Goal: Information Seeking & Learning: Learn about a topic

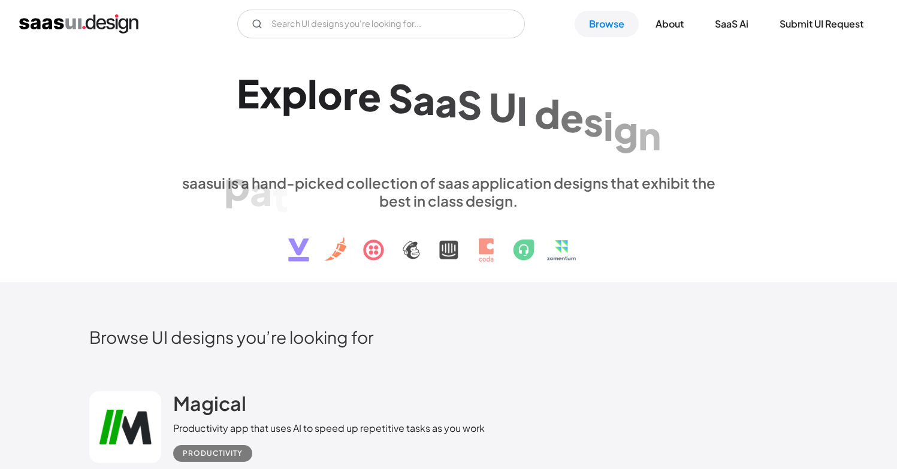
scroll to position [240, 0]
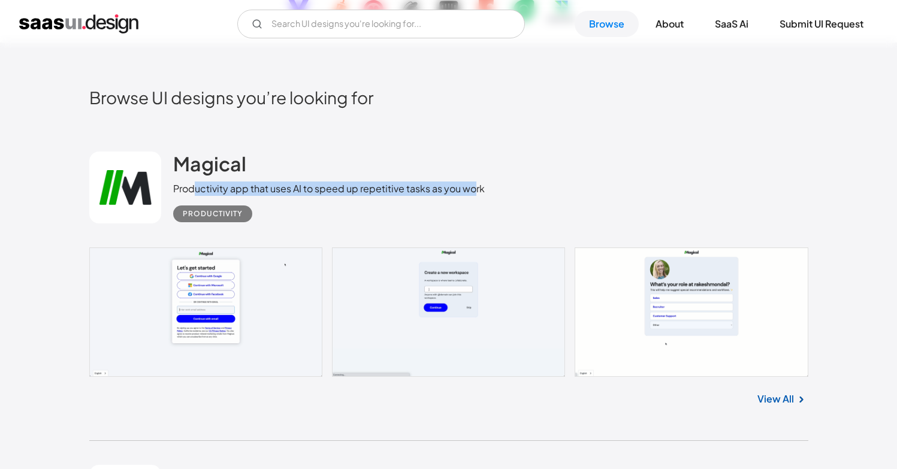
drag, startPoint x: 194, startPoint y: 184, endPoint x: 488, endPoint y: 184, distance: 294.2
click at [481, 185] on div "Productivity app that uses AI to speed up repetitive tasks as you work" at bounding box center [329, 189] width 312 height 14
click at [488, 184] on div "Magical Productivity app that uses AI to speed up repetitive tasks as you work …" at bounding box center [448, 188] width 719 height 120
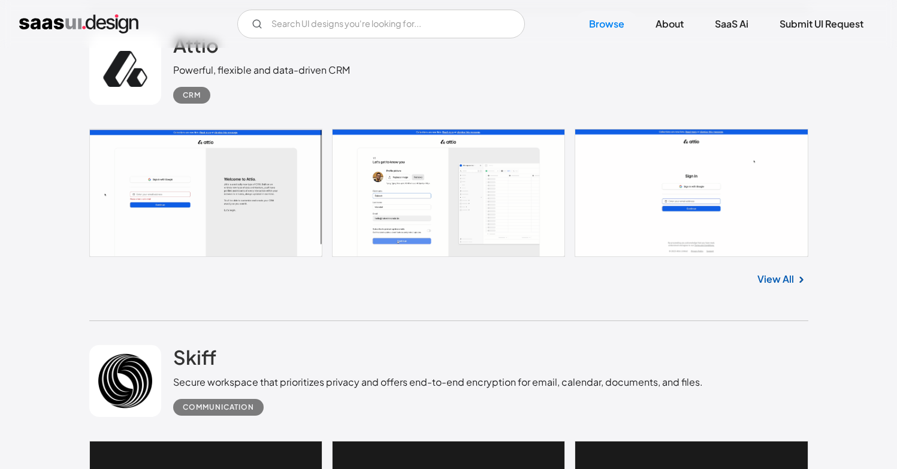
scroll to position [555, 0]
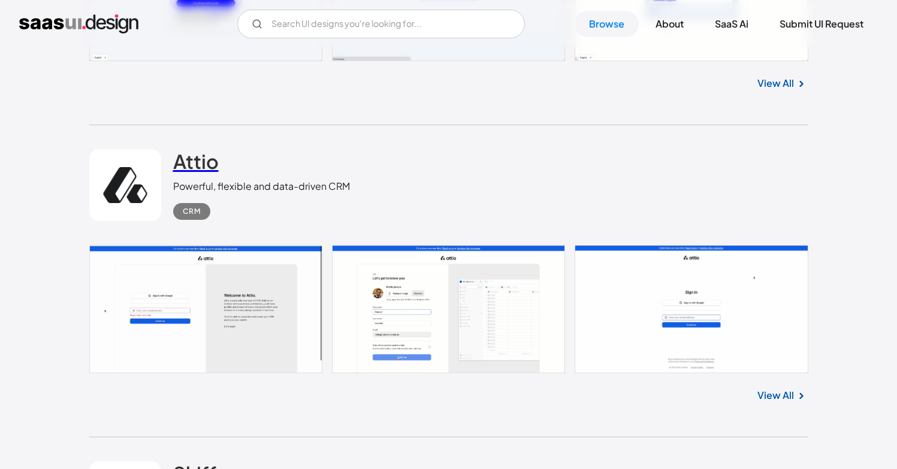
click at [198, 162] on h2 "Attio" at bounding box center [196, 161] width 46 height 24
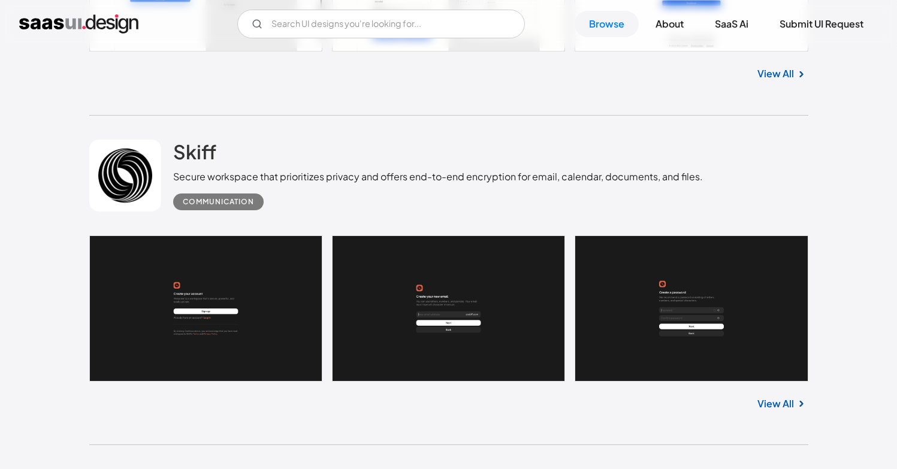
scroll to position [929, 0]
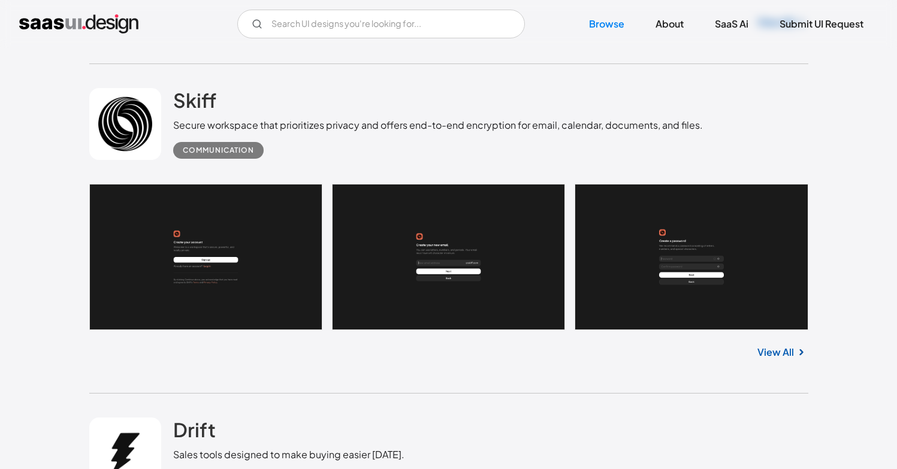
click at [203, 263] on link at bounding box center [448, 257] width 719 height 146
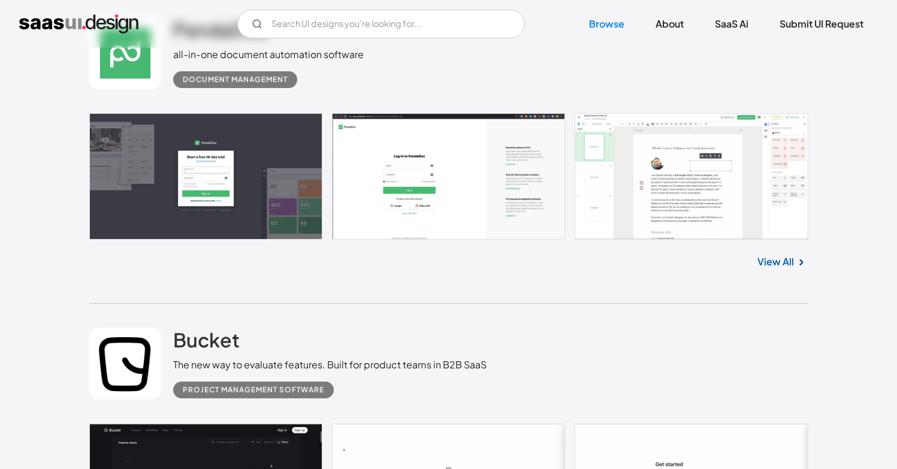
scroll to position [1896, 0]
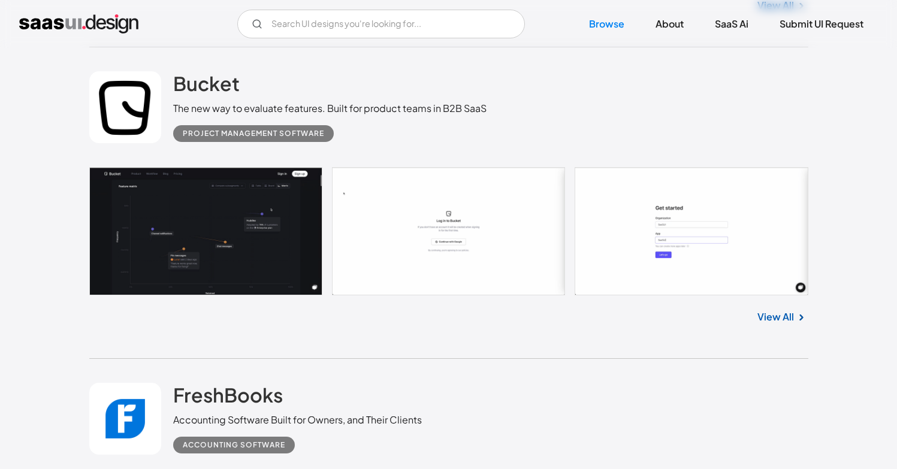
click at [289, 262] on link at bounding box center [448, 231] width 719 height 128
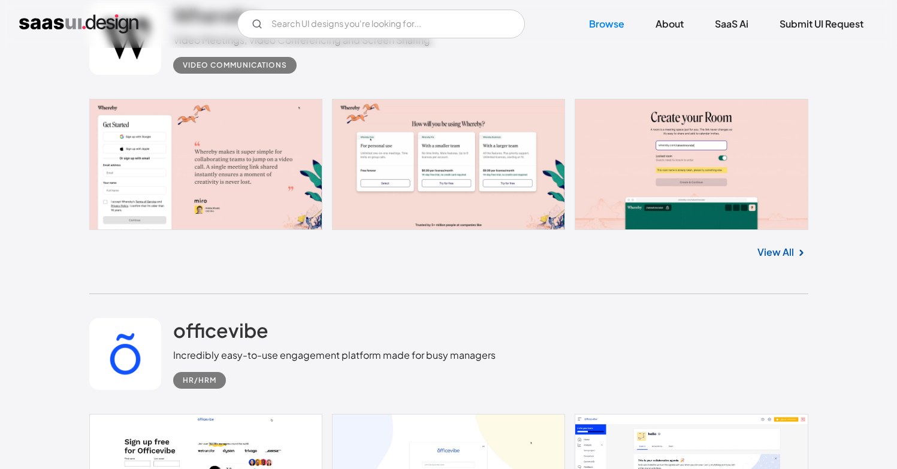
scroll to position [3561, 0]
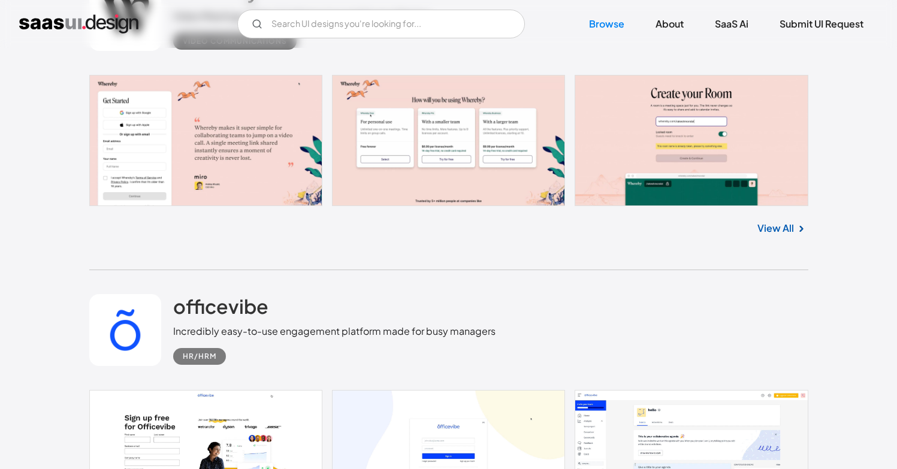
click at [235, 186] on link at bounding box center [448, 141] width 719 height 132
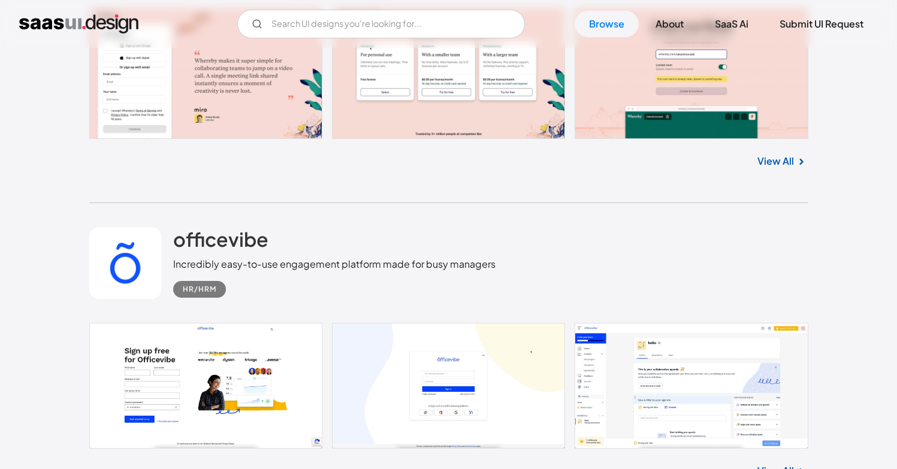
scroll to position [3798, 0]
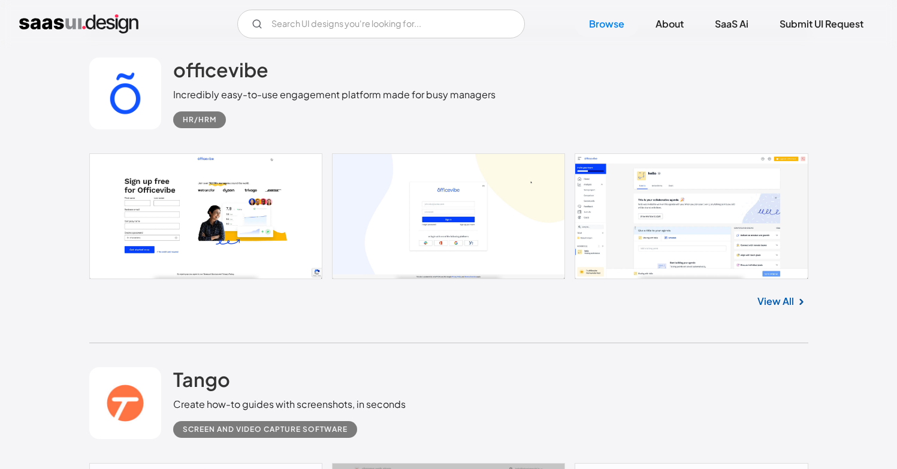
click at [273, 209] on link at bounding box center [448, 216] width 719 height 126
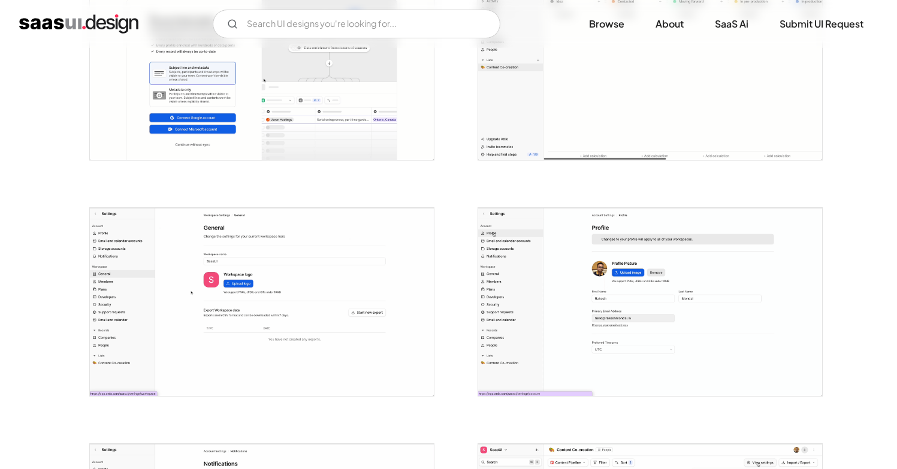
scroll to position [1165, 0]
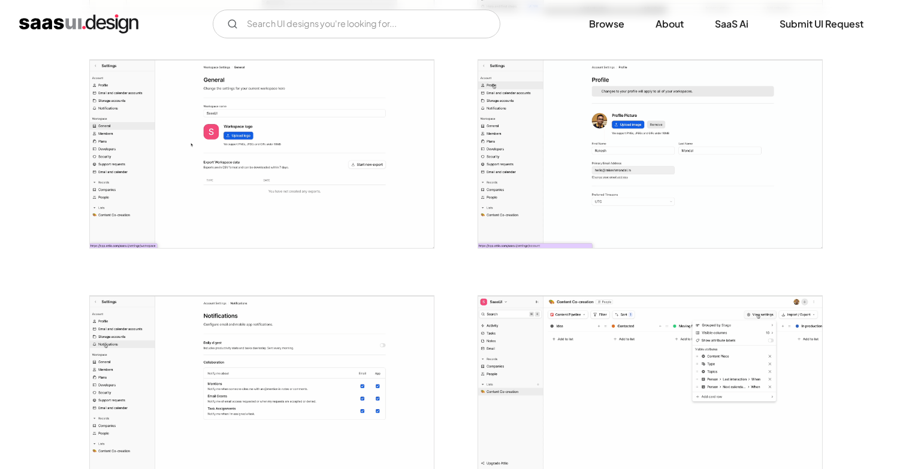
click at [555, 173] on img "open lightbox" at bounding box center [650, 154] width 344 height 188
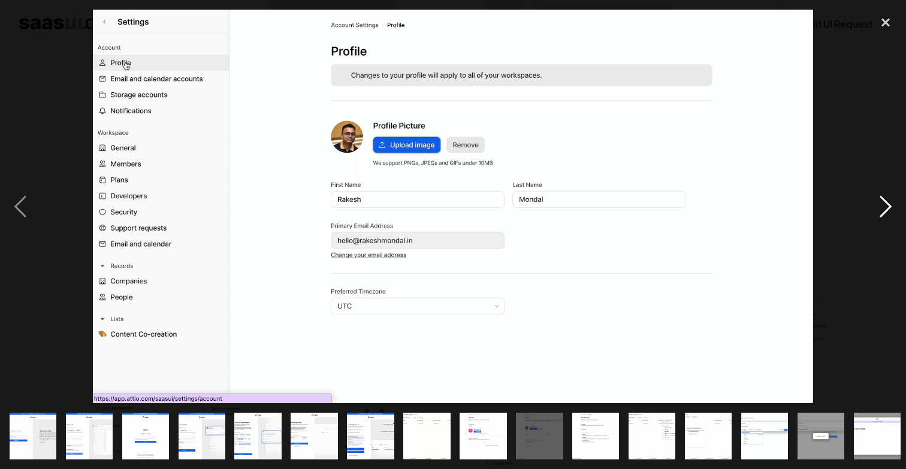
click at [890, 212] on div "next image" at bounding box center [885, 207] width 41 height 394
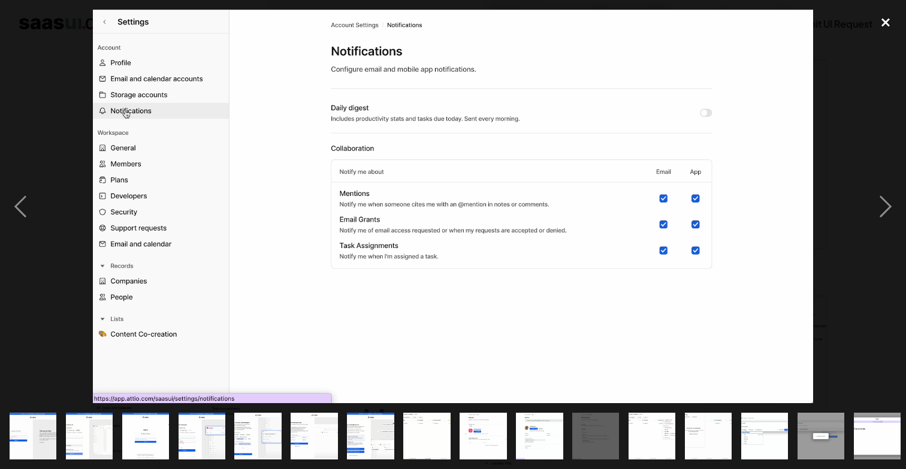
click at [870, 11] on div "close lightbox" at bounding box center [885, 23] width 41 height 26
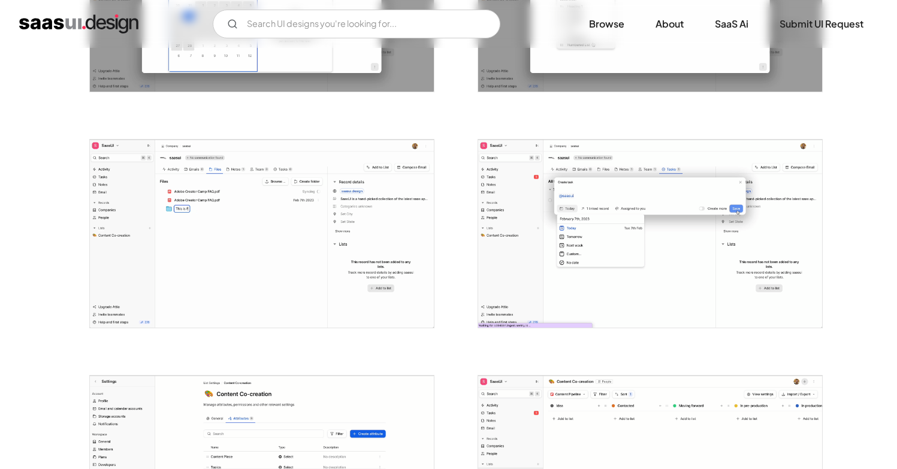
scroll to position [2505, 0]
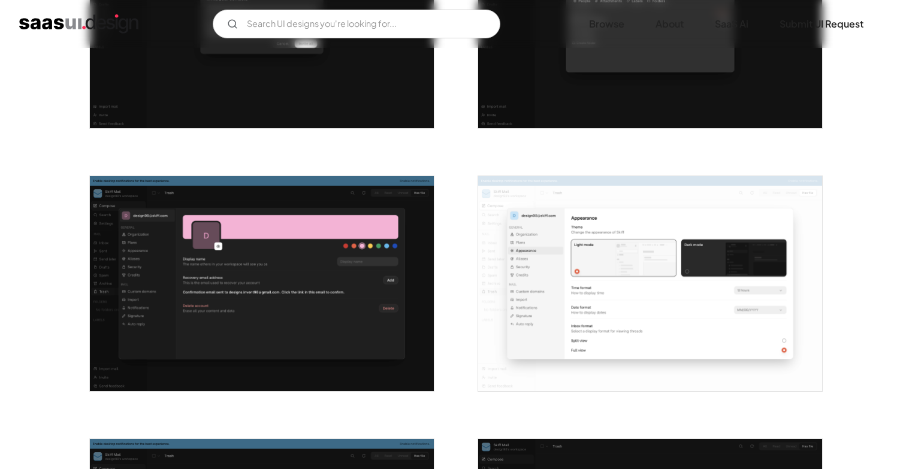
scroll to position [1422, 0]
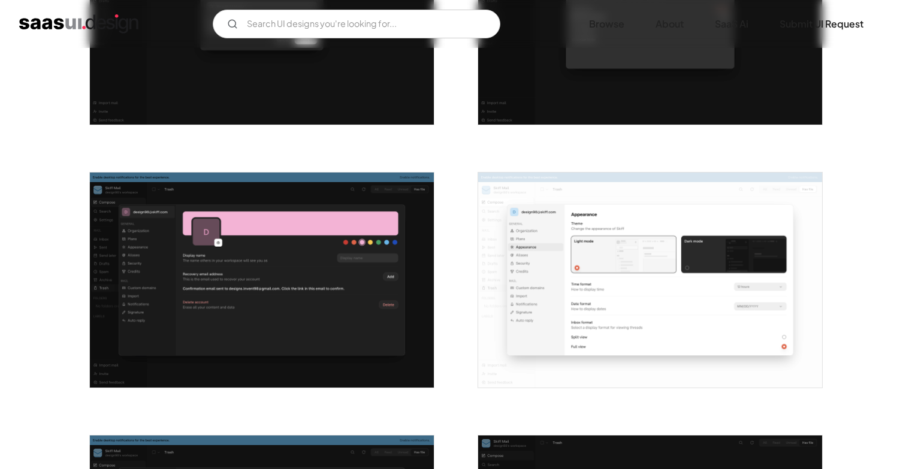
click at [374, 330] on img "open lightbox" at bounding box center [262, 280] width 344 height 215
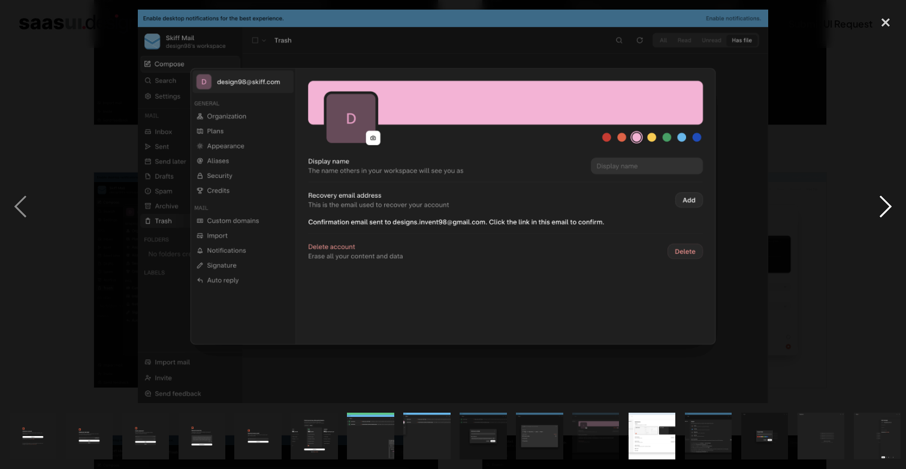
click at [883, 192] on div "next image" at bounding box center [885, 207] width 41 height 394
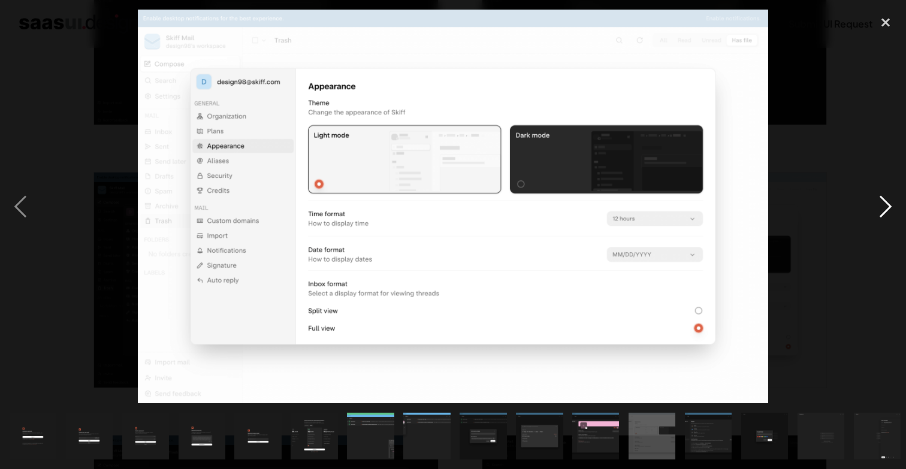
click at [881, 190] on div "next image" at bounding box center [885, 207] width 41 height 394
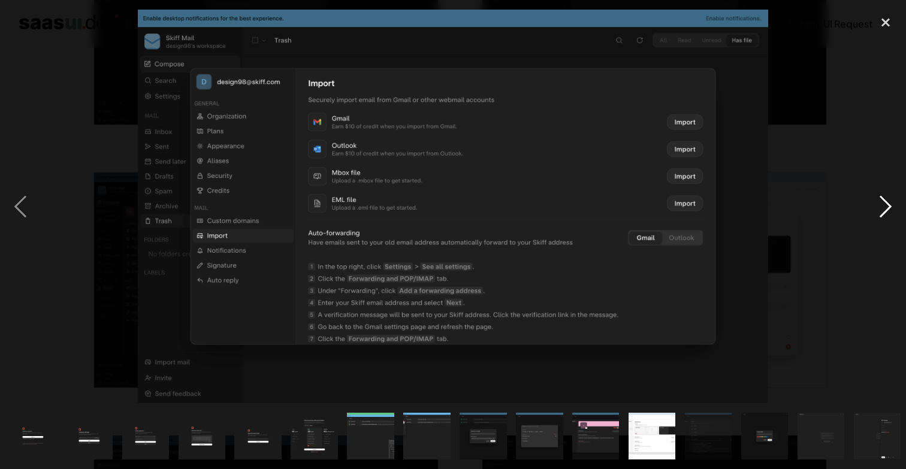
click at [881, 189] on div "next image" at bounding box center [885, 207] width 41 height 394
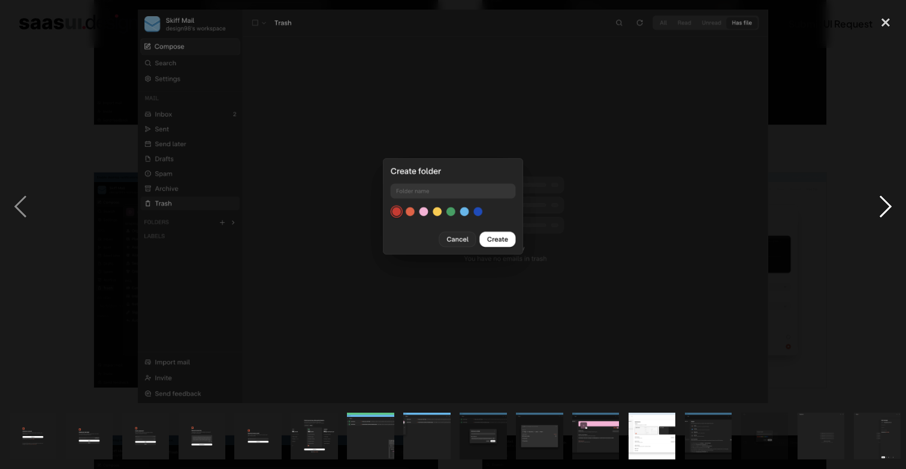
click at [881, 189] on div "next image" at bounding box center [885, 207] width 41 height 394
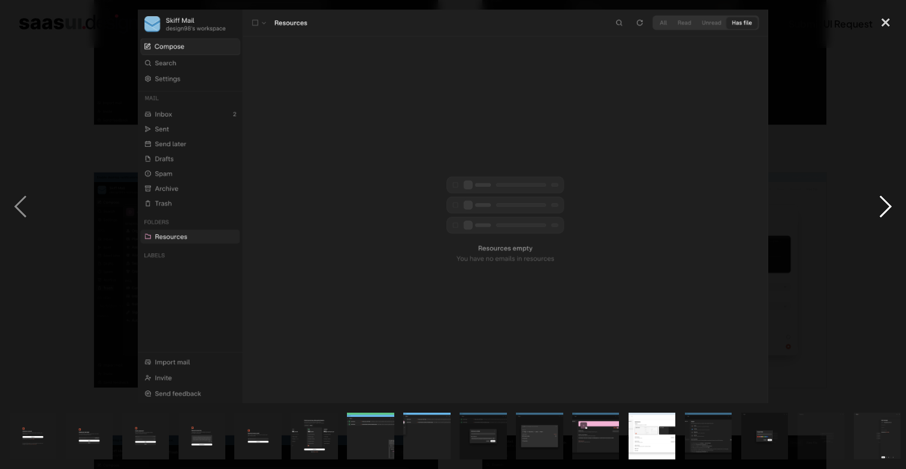
click at [881, 189] on div "next image" at bounding box center [885, 207] width 41 height 394
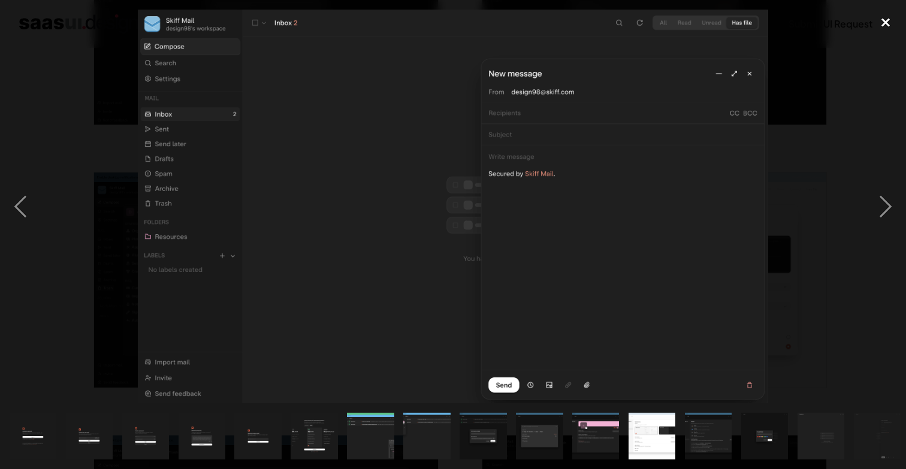
click at [887, 21] on div "close lightbox" at bounding box center [885, 23] width 41 height 26
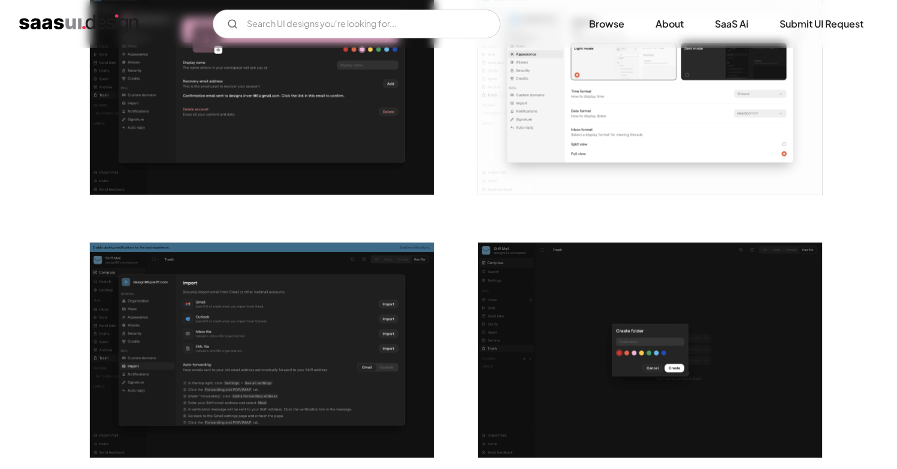
scroll to position [1363, 0]
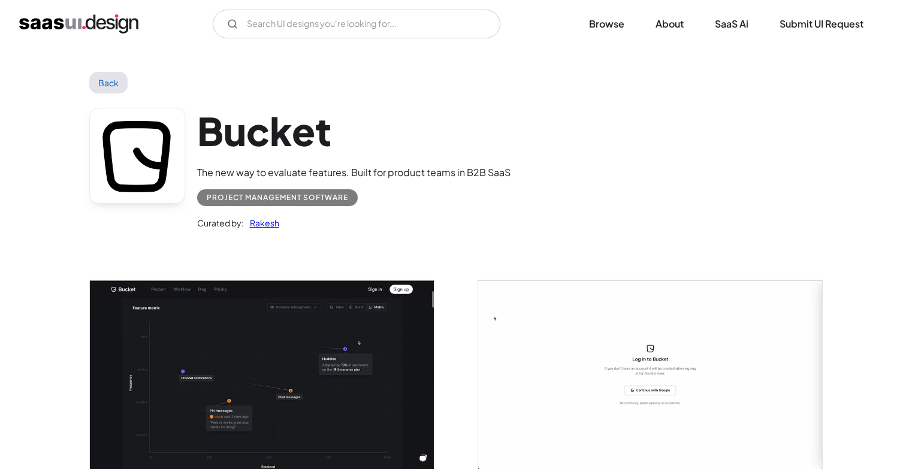
click at [348, 333] on img "open lightbox" at bounding box center [262, 374] width 344 height 188
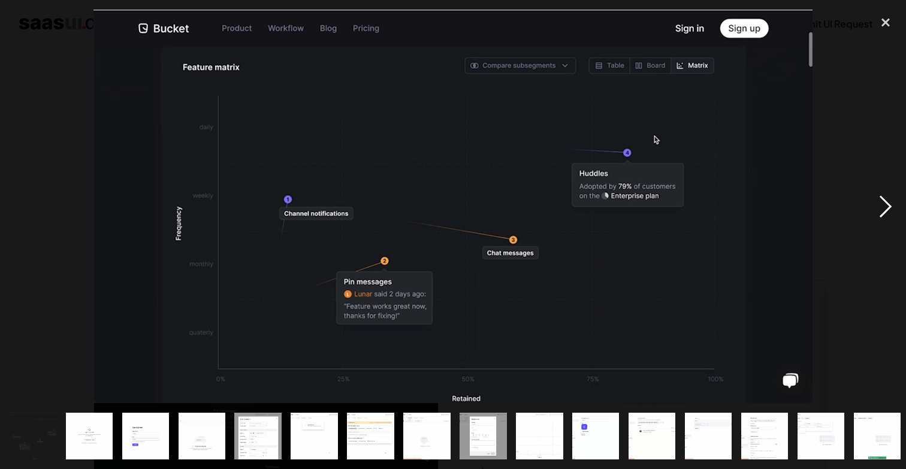
click at [891, 197] on div "next image" at bounding box center [885, 207] width 41 height 394
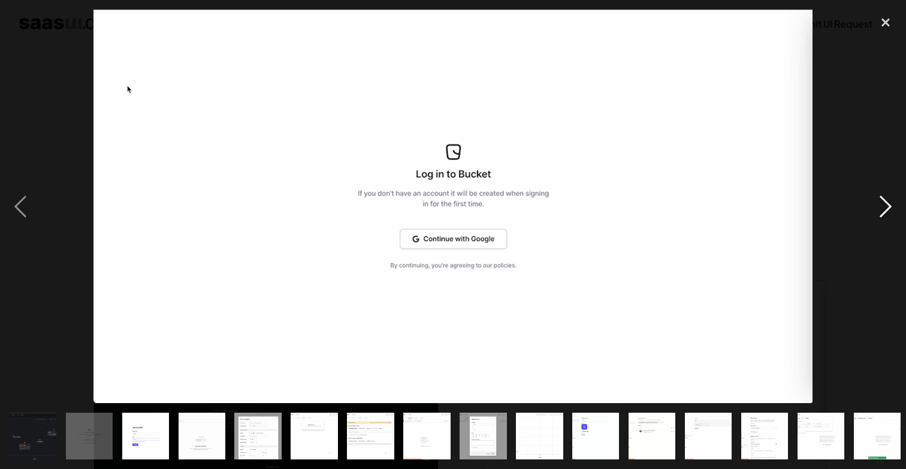
click at [890, 203] on div "next image" at bounding box center [885, 207] width 41 height 394
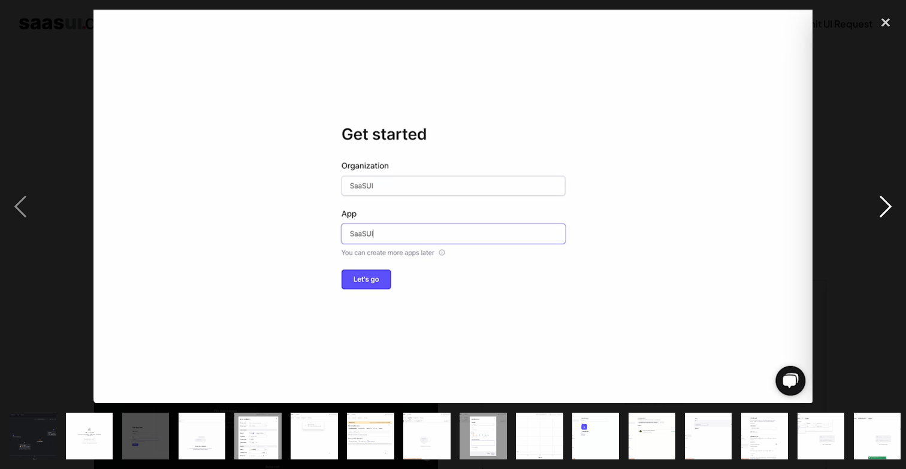
click at [890, 203] on div "next image" at bounding box center [885, 207] width 41 height 394
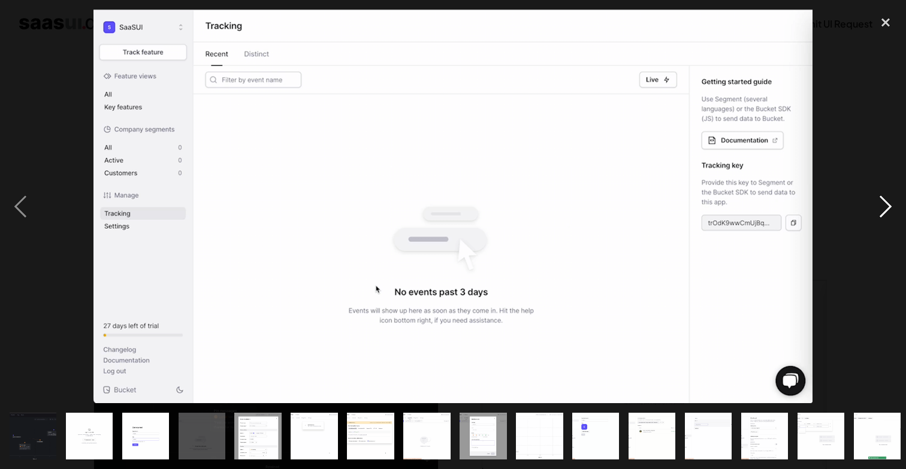
click at [890, 203] on div "next image" at bounding box center [885, 207] width 41 height 394
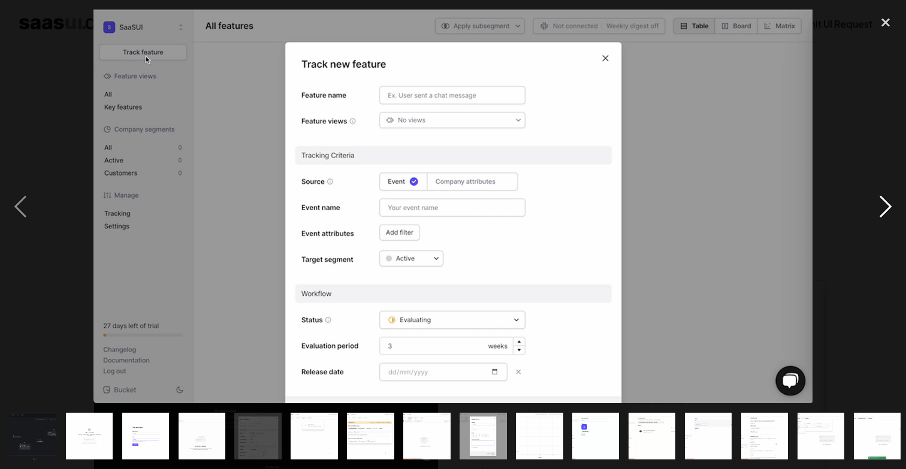
click at [890, 203] on div "next image" at bounding box center [885, 207] width 41 height 394
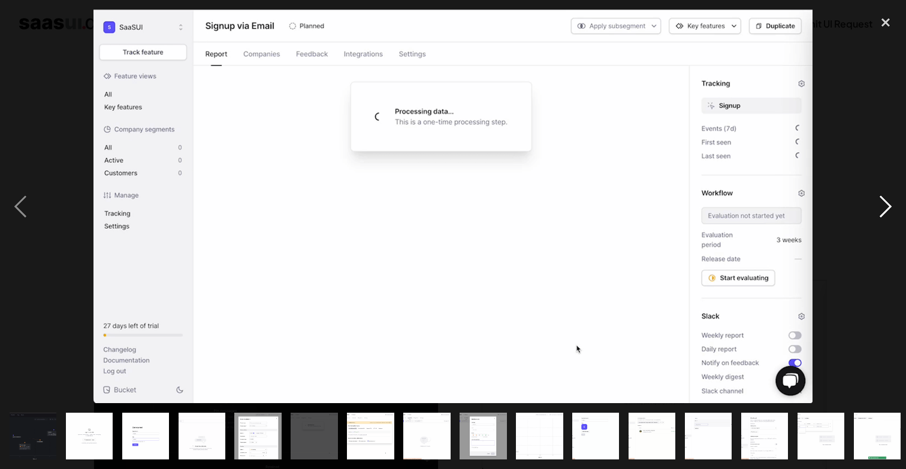
click at [890, 203] on div "next image" at bounding box center [885, 207] width 41 height 394
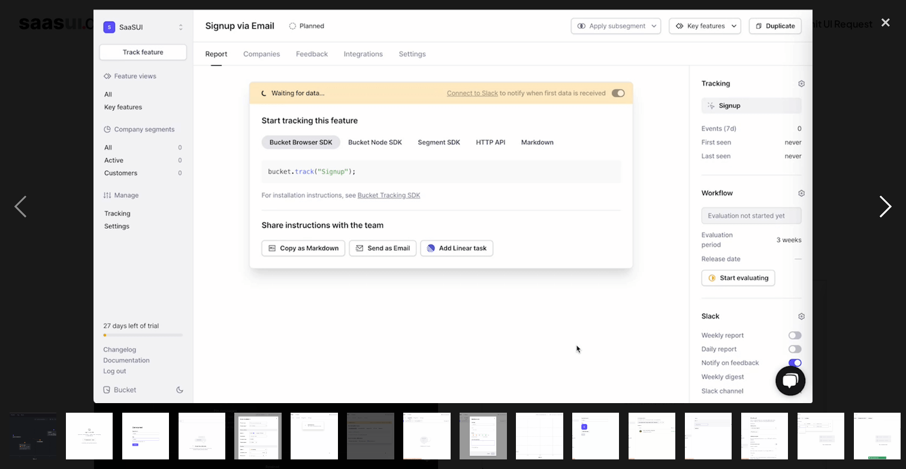
click at [889, 203] on div "next image" at bounding box center [885, 207] width 41 height 394
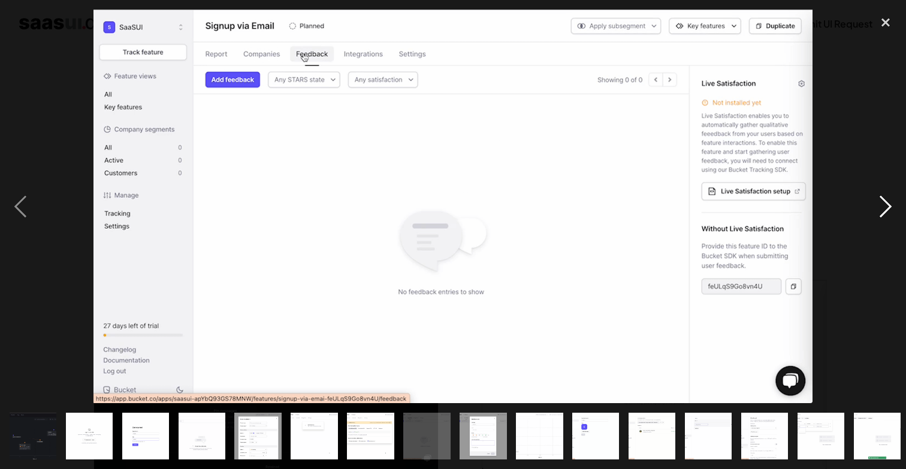
click at [889, 203] on div "next image" at bounding box center [885, 207] width 41 height 394
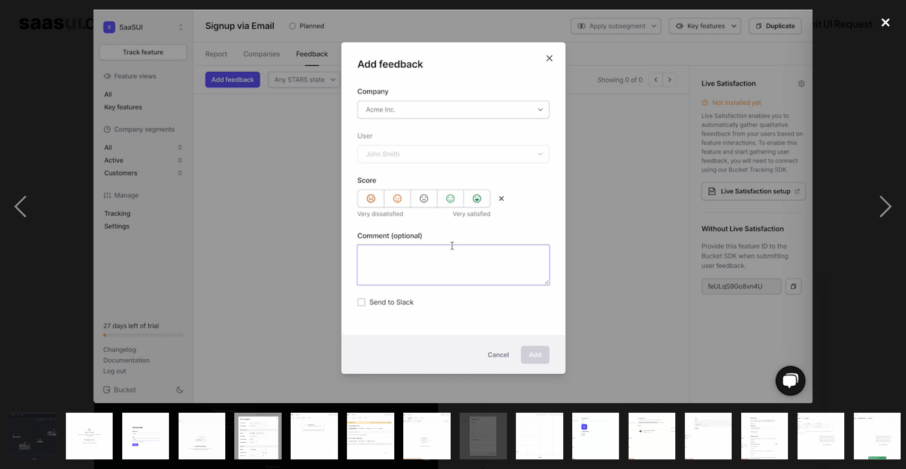
click at [889, 23] on div "close lightbox" at bounding box center [885, 23] width 41 height 26
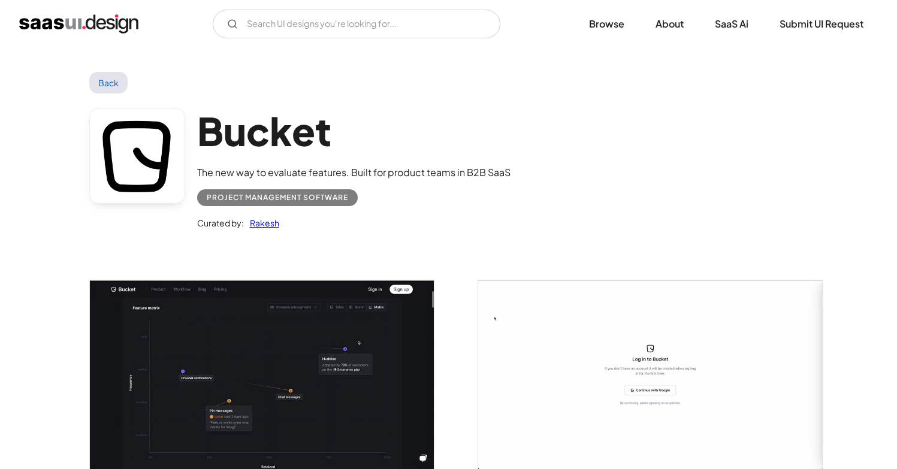
click at [106, 89] on link "Back" at bounding box center [108, 83] width 39 height 22
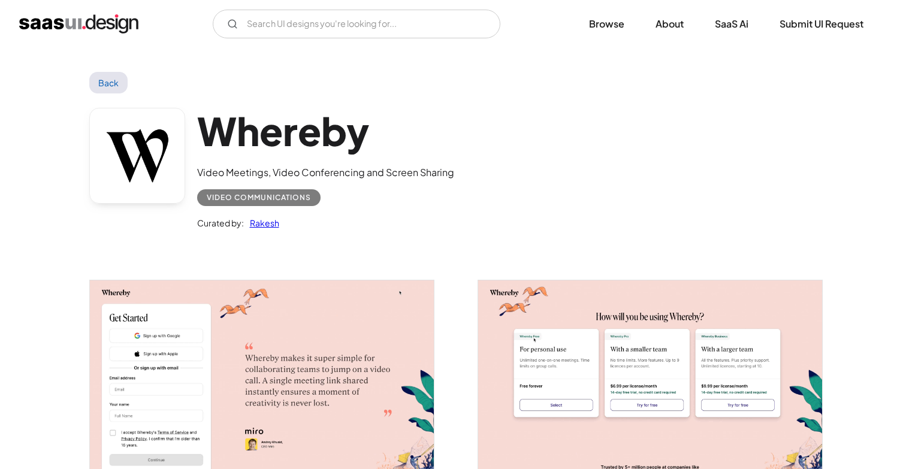
click at [379, 337] on img "open lightbox" at bounding box center [262, 377] width 344 height 194
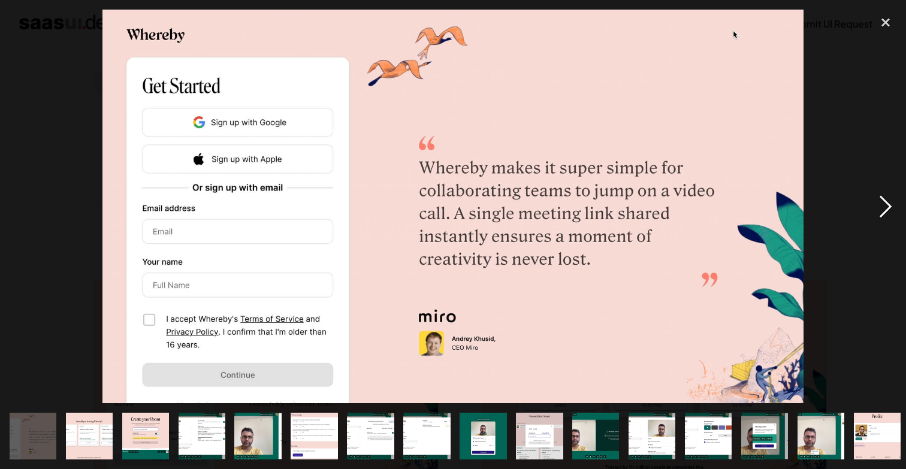
click at [881, 200] on div "next image" at bounding box center [885, 207] width 41 height 394
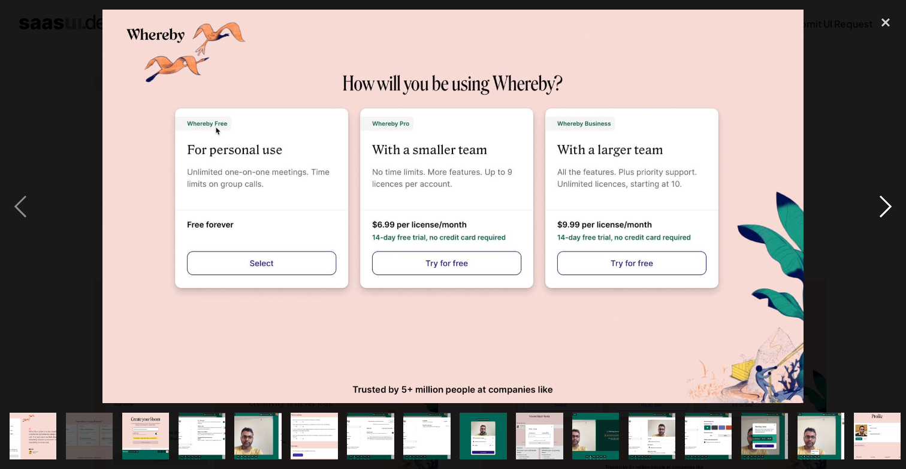
click at [881, 200] on div "next image" at bounding box center [885, 207] width 41 height 394
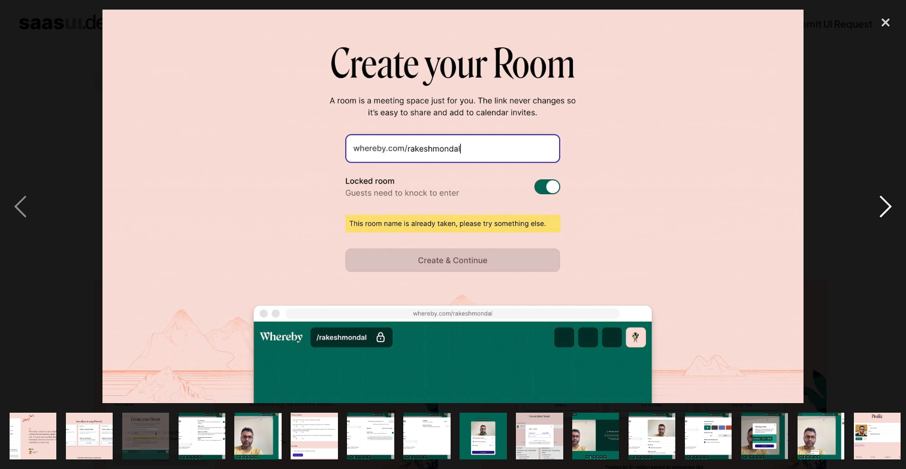
click at [881, 200] on div "next image" at bounding box center [885, 207] width 41 height 394
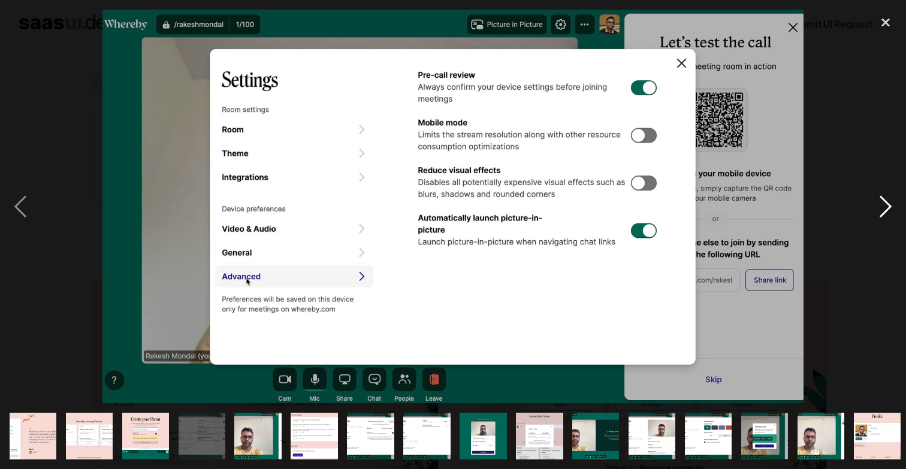
click at [881, 200] on div "next image" at bounding box center [885, 207] width 41 height 394
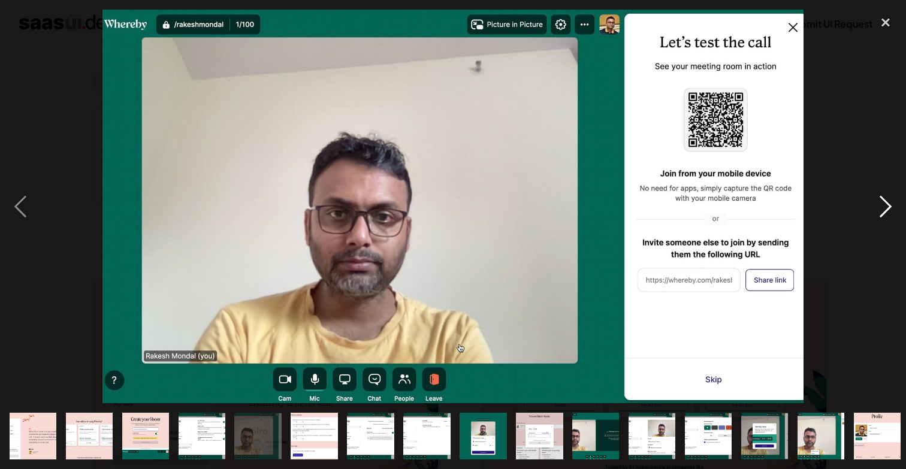
click at [881, 200] on div "next image" at bounding box center [885, 207] width 41 height 394
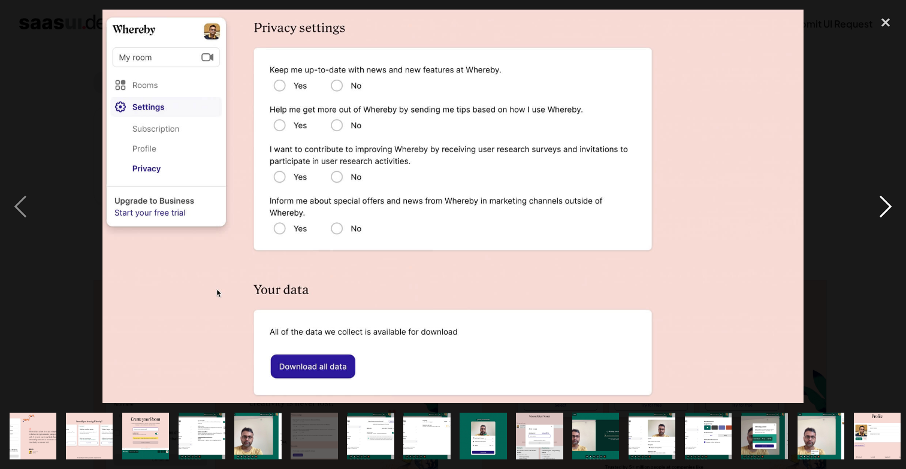
click at [878, 198] on div "next image" at bounding box center [885, 207] width 41 height 394
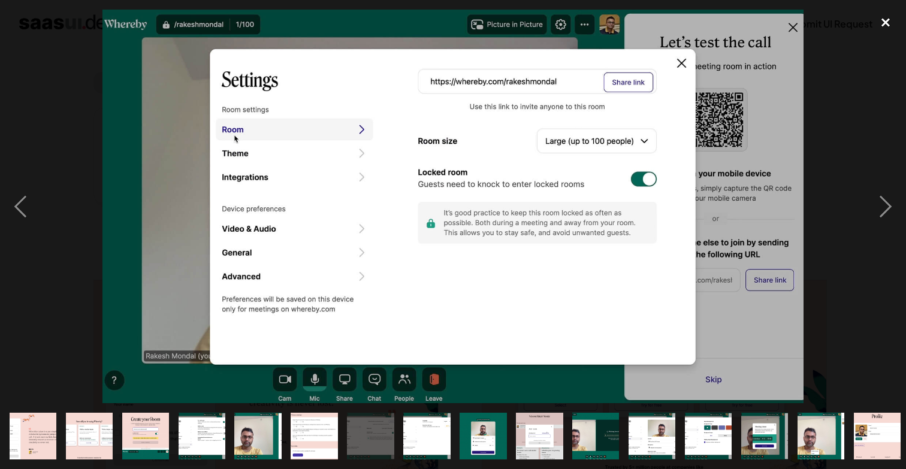
click at [890, 25] on div "close lightbox" at bounding box center [885, 23] width 41 height 26
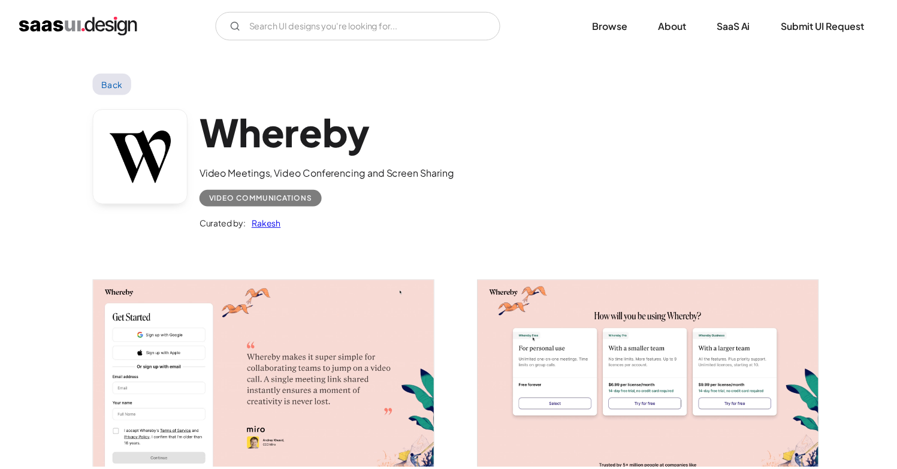
scroll to position [5, 0]
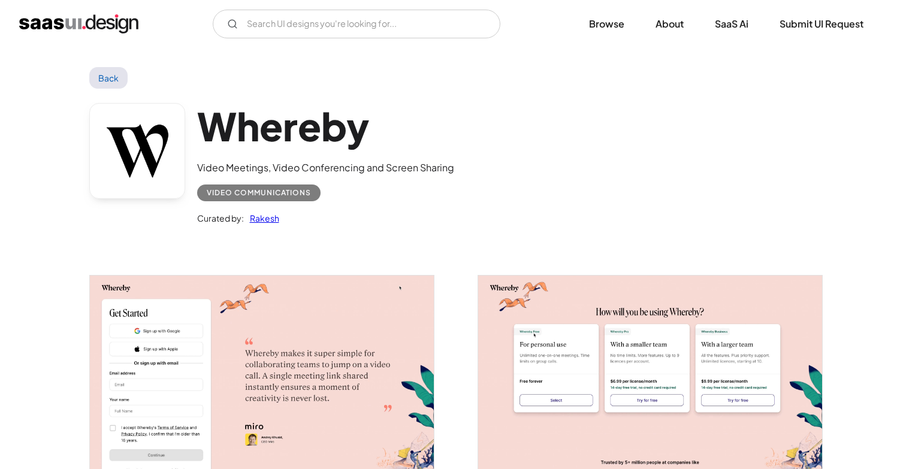
click at [117, 74] on link "Back" at bounding box center [108, 78] width 39 height 22
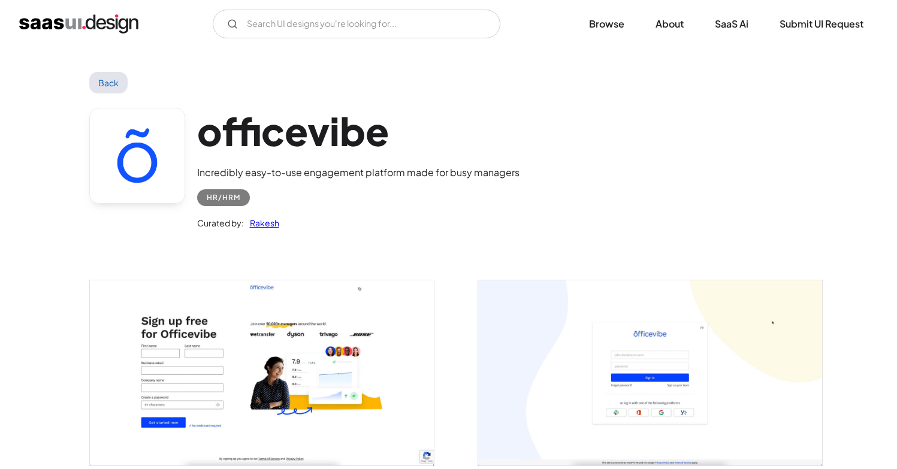
click at [370, 314] on img "open lightbox" at bounding box center [262, 372] width 344 height 185
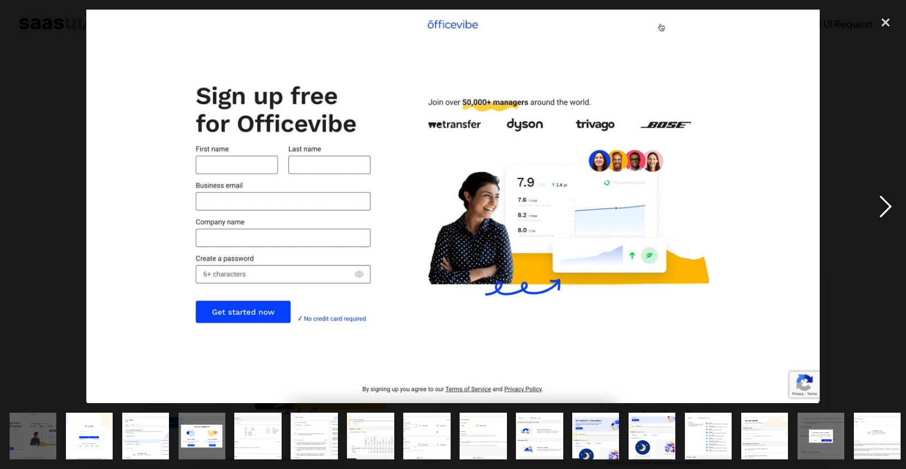
click at [892, 212] on div "next image" at bounding box center [885, 207] width 41 height 394
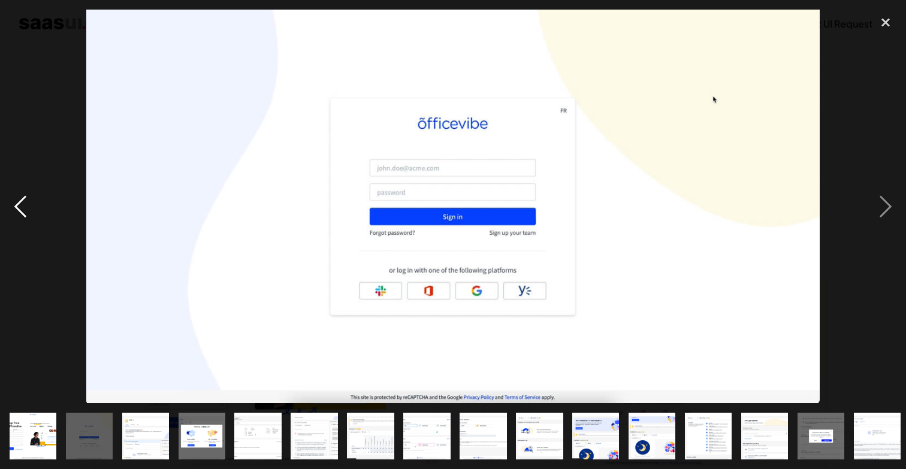
click at [28, 207] on div "previous image" at bounding box center [20, 207] width 41 height 394
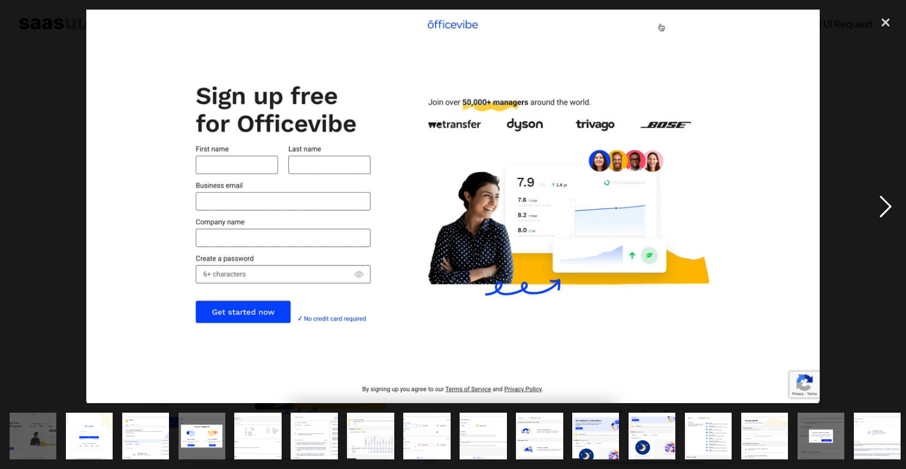
click at [882, 212] on div "next image" at bounding box center [885, 207] width 41 height 394
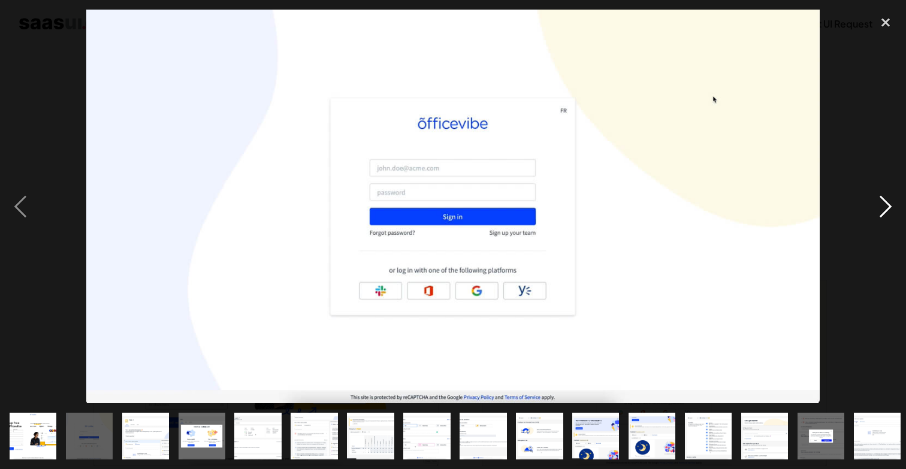
click at [882, 212] on div "next image" at bounding box center [885, 207] width 41 height 394
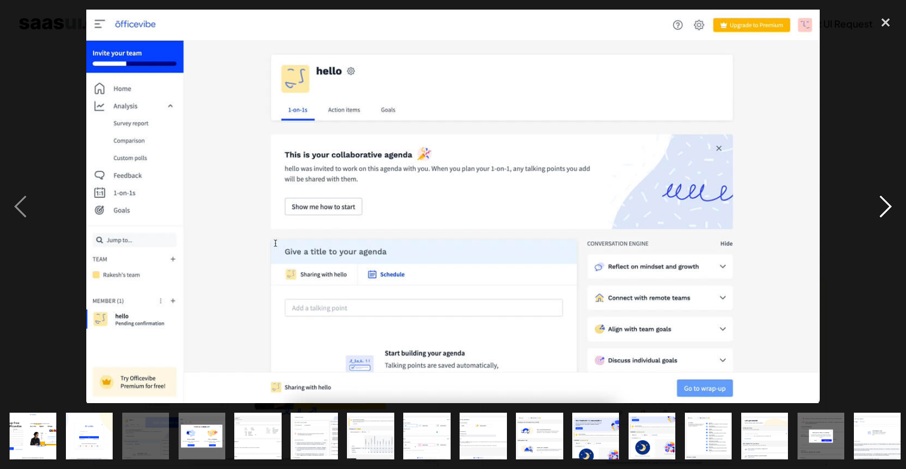
click at [876, 207] on div "next image" at bounding box center [885, 207] width 41 height 394
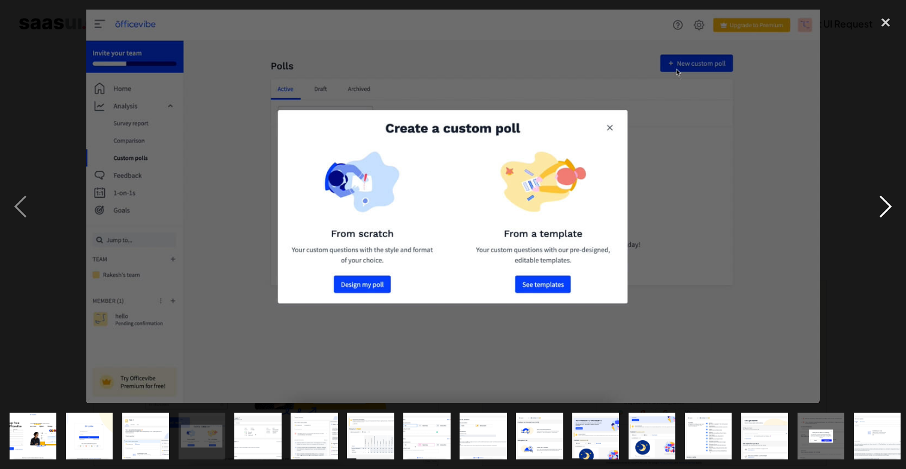
click at [877, 204] on div "next image" at bounding box center [885, 207] width 41 height 394
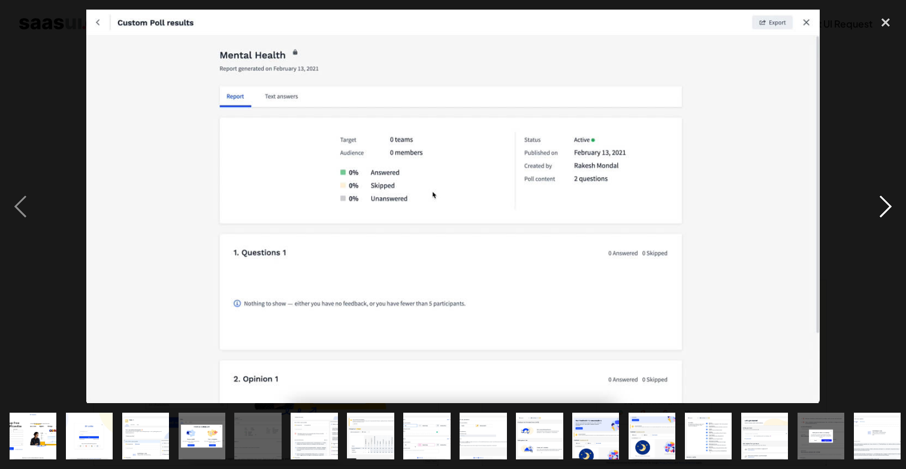
click at [877, 204] on div "next image" at bounding box center [885, 207] width 41 height 394
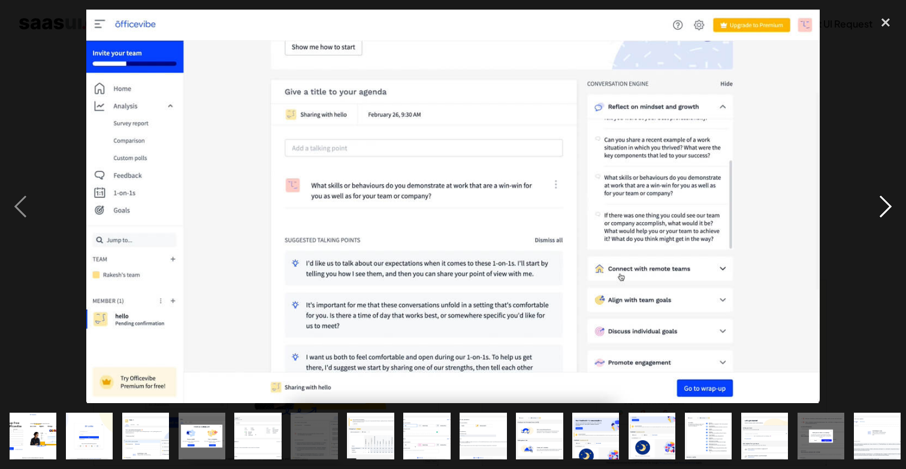
click at [877, 204] on div "next image" at bounding box center [885, 207] width 41 height 394
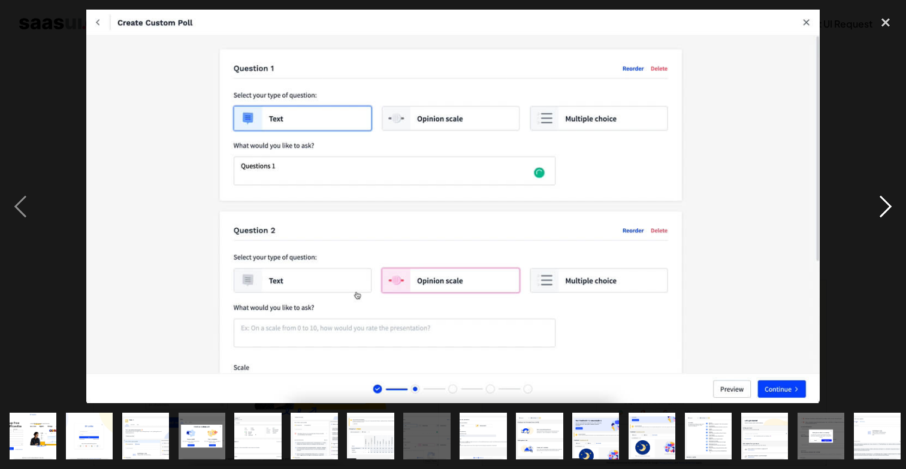
click at [878, 195] on div "next image" at bounding box center [885, 207] width 41 height 394
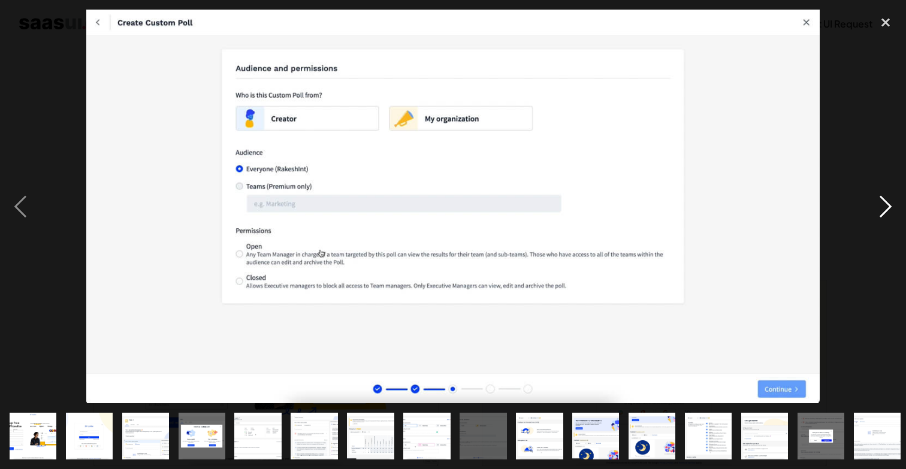
click at [878, 195] on div "next image" at bounding box center [885, 207] width 41 height 394
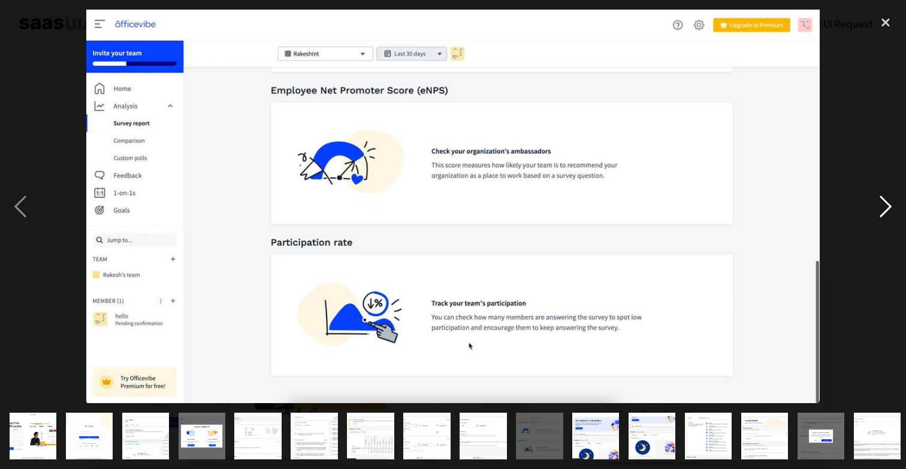
click at [887, 207] on div "next image" at bounding box center [885, 207] width 41 height 394
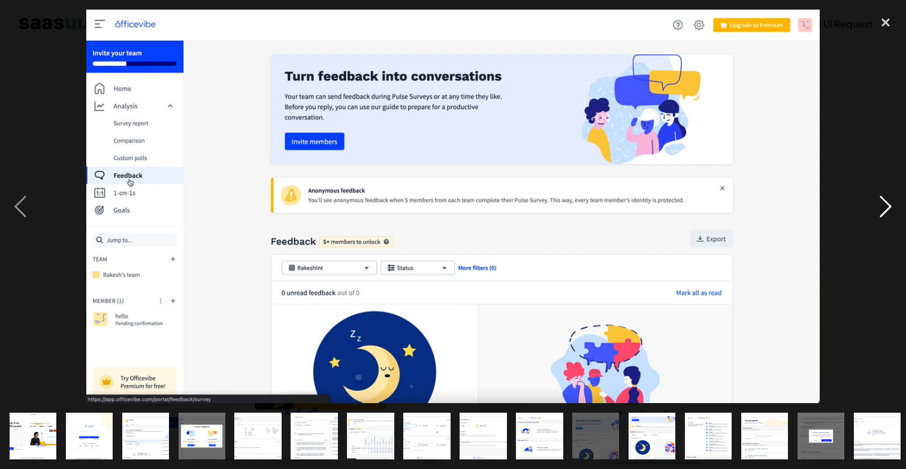
click at [887, 207] on div "next image" at bounding box center [885, 207] width 41 height 394
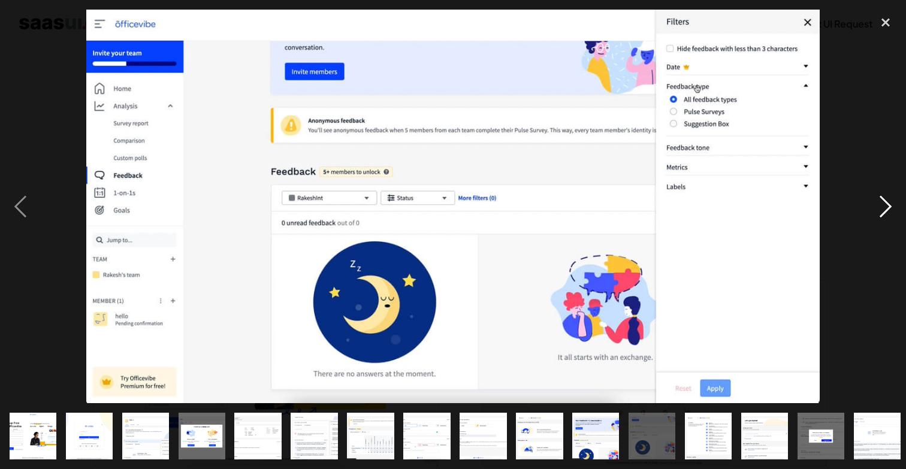
click at [887, 207] on div "next image" at bounding box center [885, 207] width 41 height 394
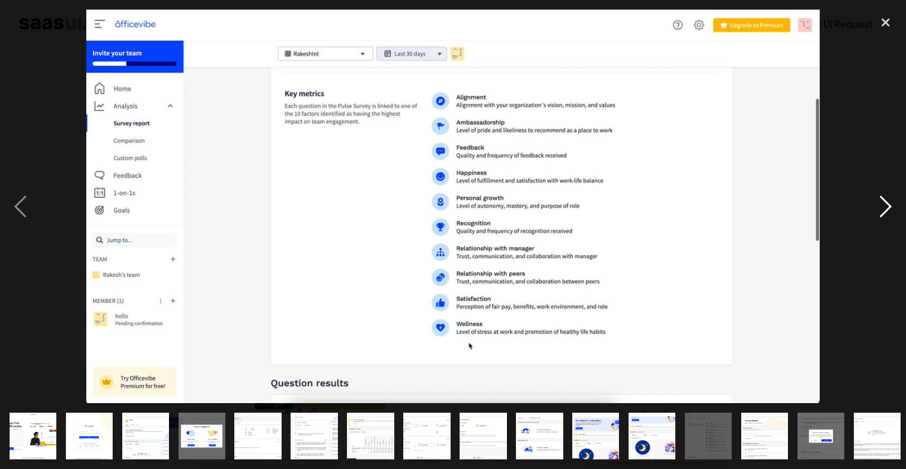
click at [887, 207] on div "next image" at bounding box center [885, 207] width 41 height 394
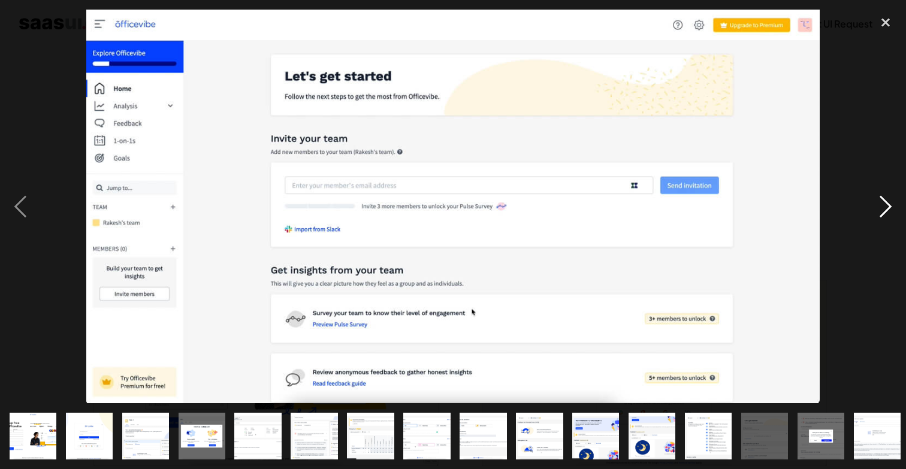
click at [887, 207] on div "next image" at bounding box center [885, 207] width 41 height 394
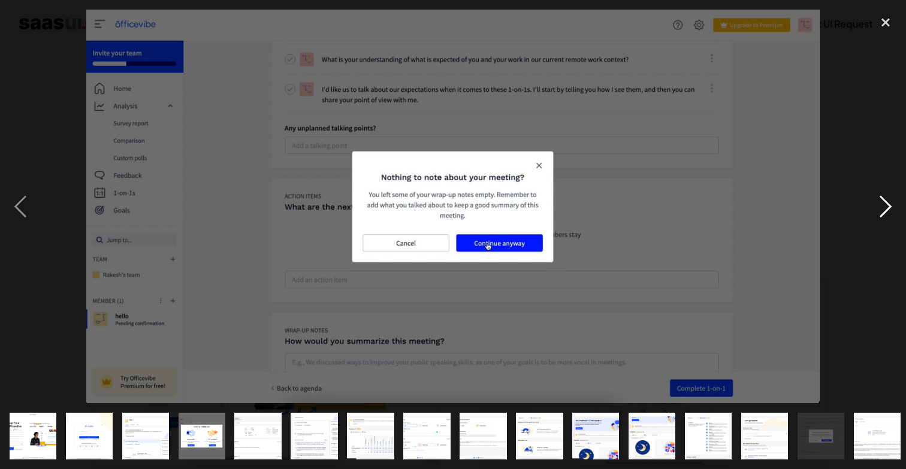
click at [887, 207] on div "next image" at bounding box center [885, 207] width 41 height 394
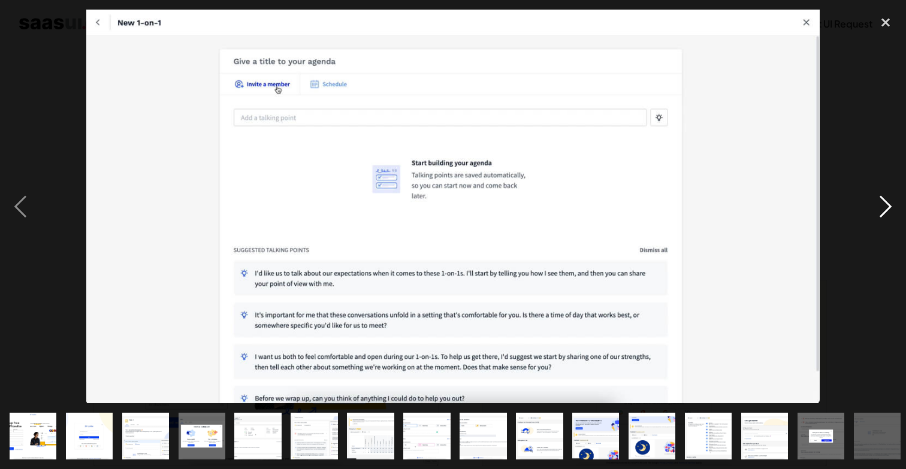
click at [887, 207] on div "next image" at bounding box center [885, 207] width 41 height 394
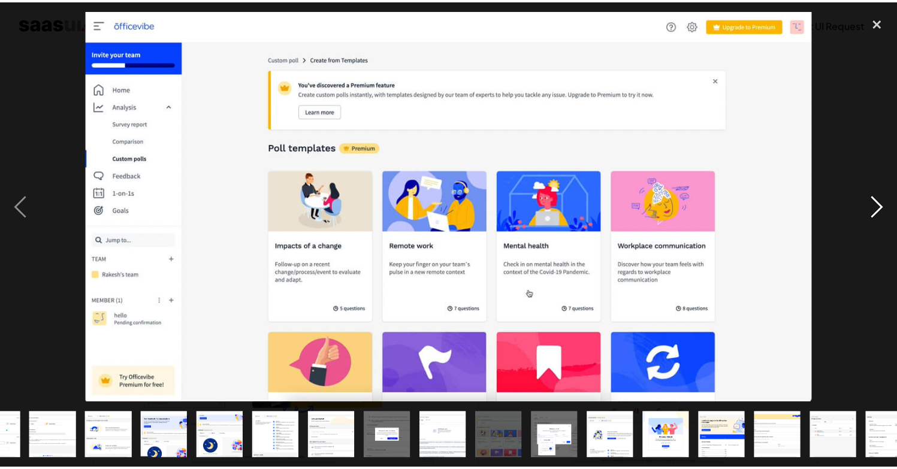
scroll to position [0, 454]
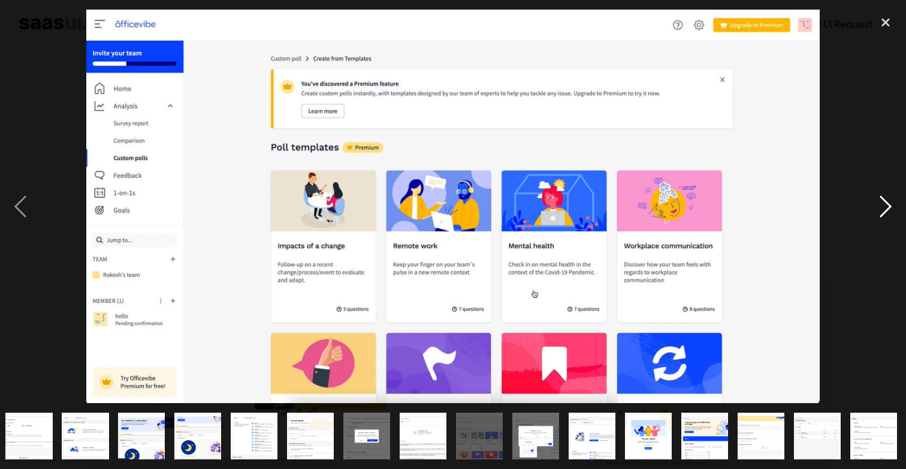
click at [887, 207] on div "next image" at bounding box center [885, 207] width 41 height 394
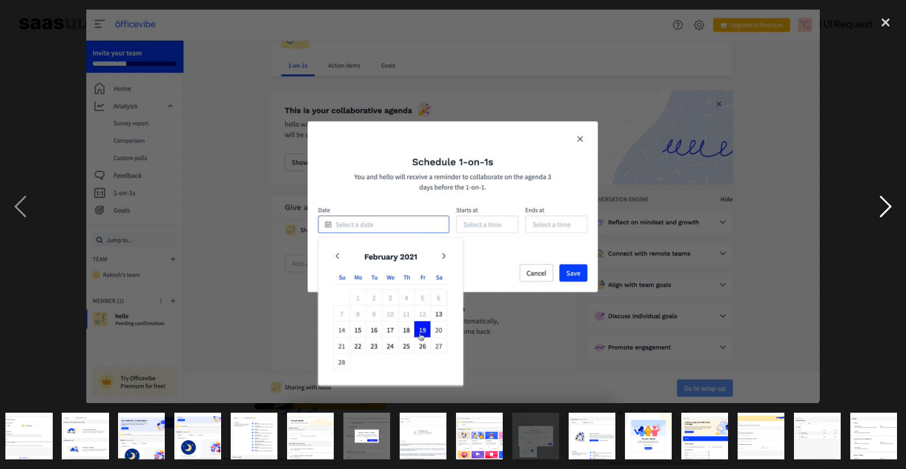
click at [887, 207] on div "next image" at bounding box center [885, 207] width 41 height 394
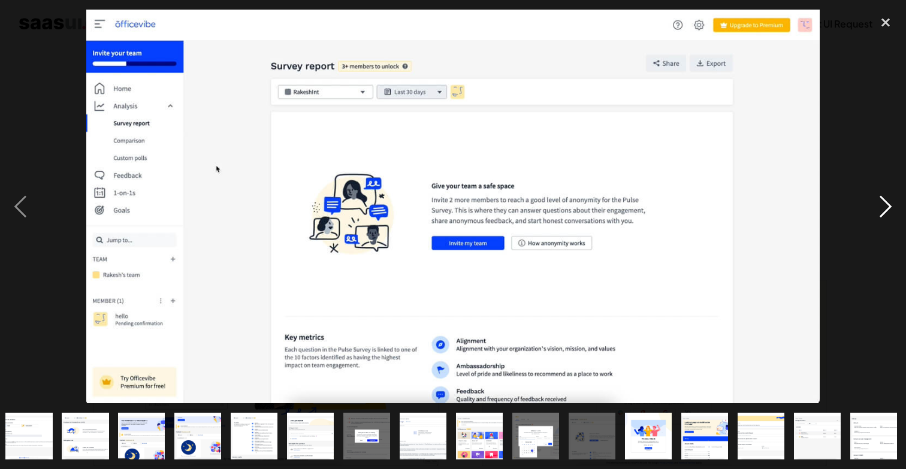
click at [887, 207] on div "next image" at bounding box center [885, 207] width 41 height 394
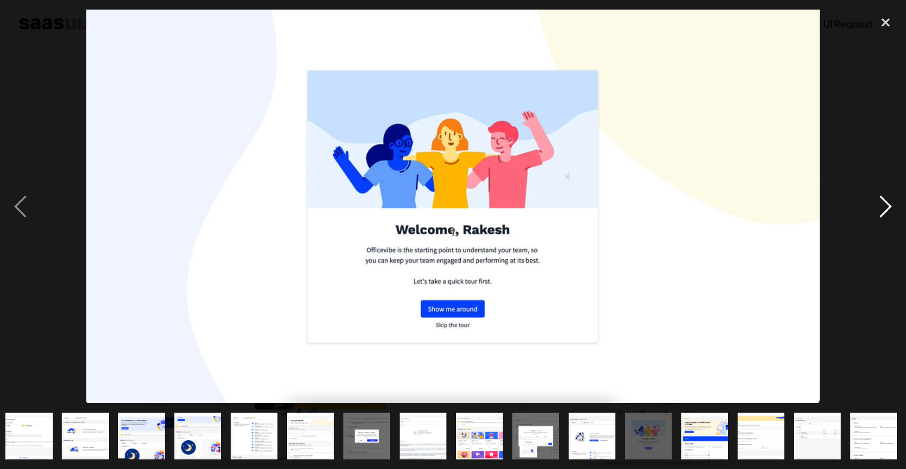
click at [887, 207] on div "next image" at bounding box center [885, 207] width 41 height 394
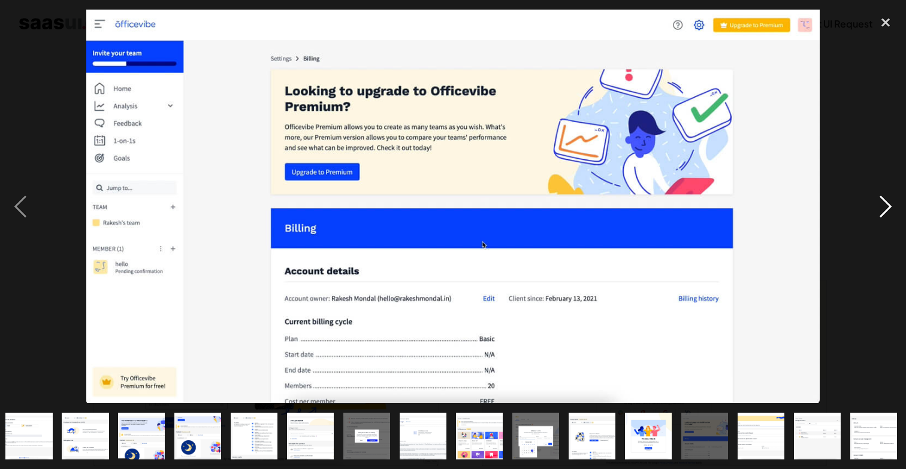
click at [887, 207] on div "next image" at bounding box center [885, 207] width 41 height 394
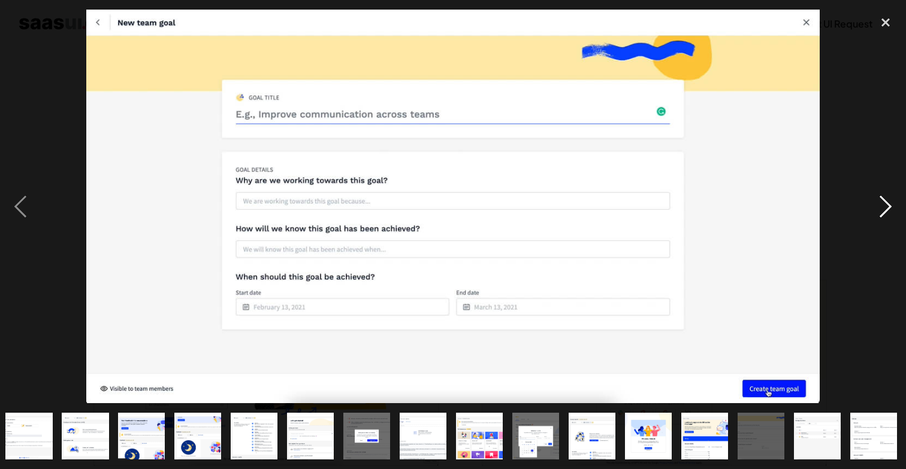
click at [887, 207] on div "next image" at bounding box center [885, 207] width 41 height 394
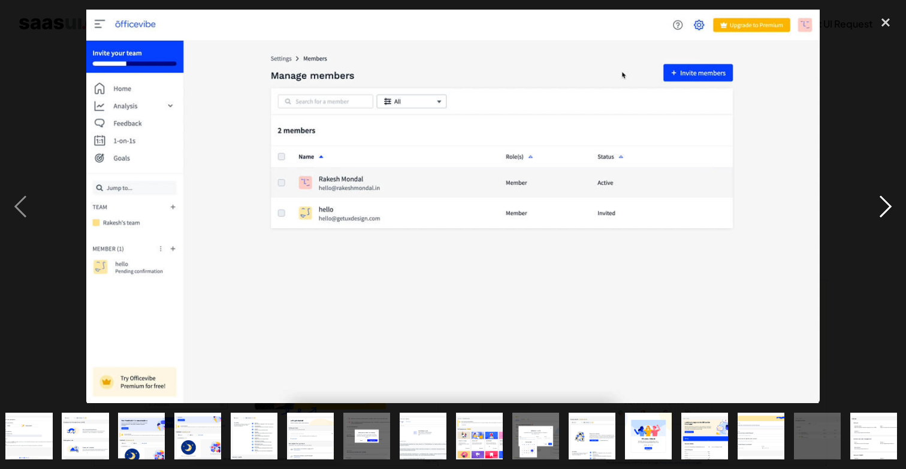
click at [887, 207] on div "next image" at bounding box center [885, 207] width 41 height 394
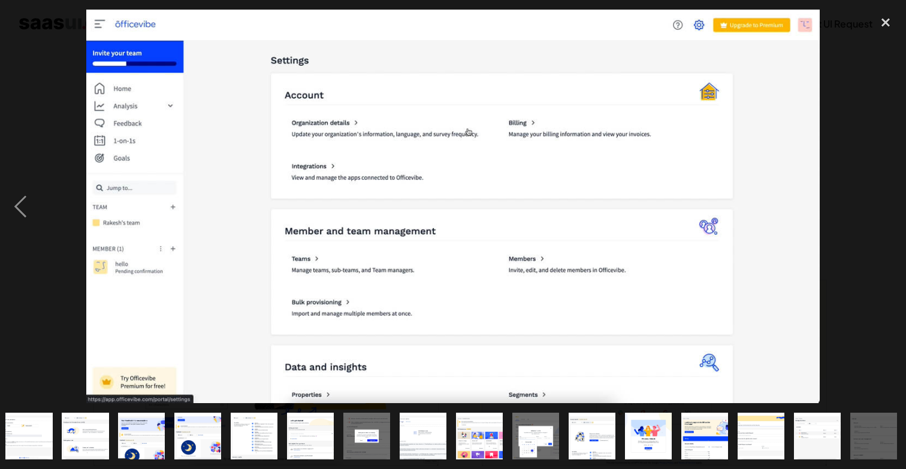
click at [887, 207] on div "next image" at bounding box center [885, 207] width 41 height 394
click at [22, 218] on div "previous image" at bounding box center [20, 207] width 41 height 394
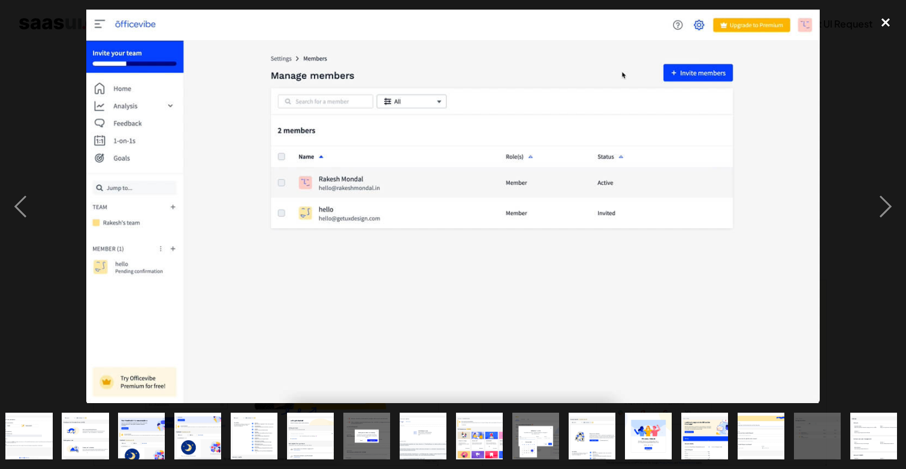
click at [884, 23] on div "close lightbox" at bounding box center [885, 23] width 41 height 26
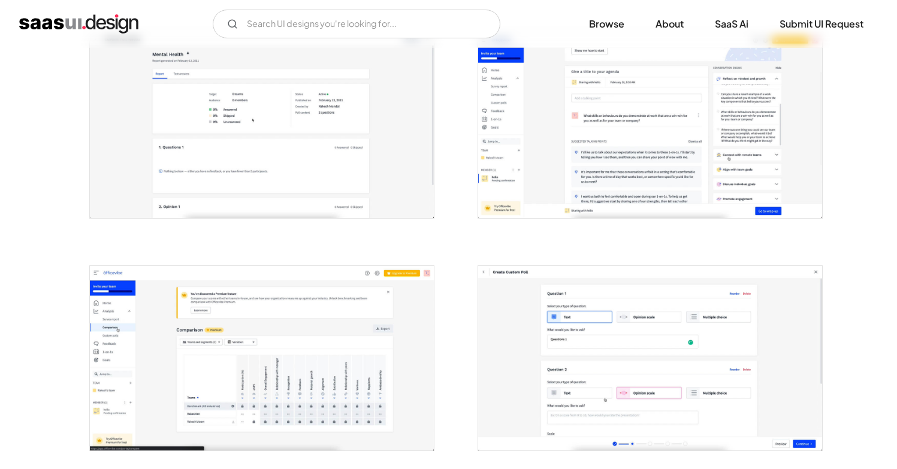
scroll to position [398, 0]
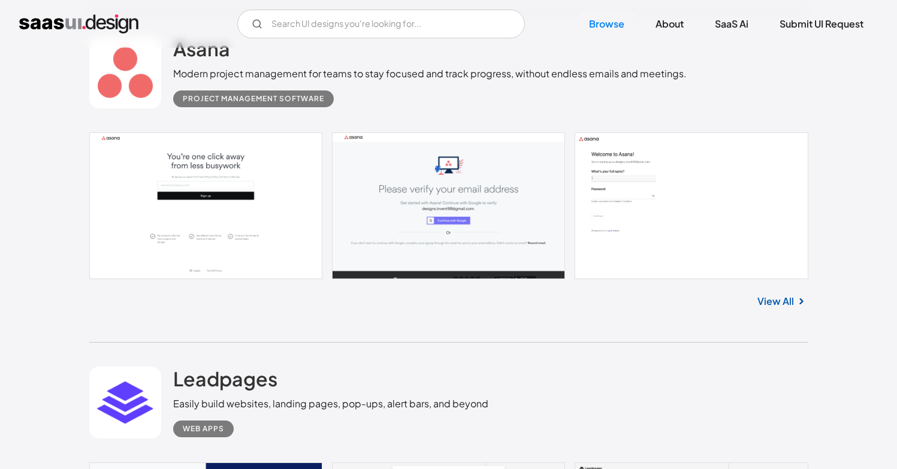
scroll to position [5085, 0]
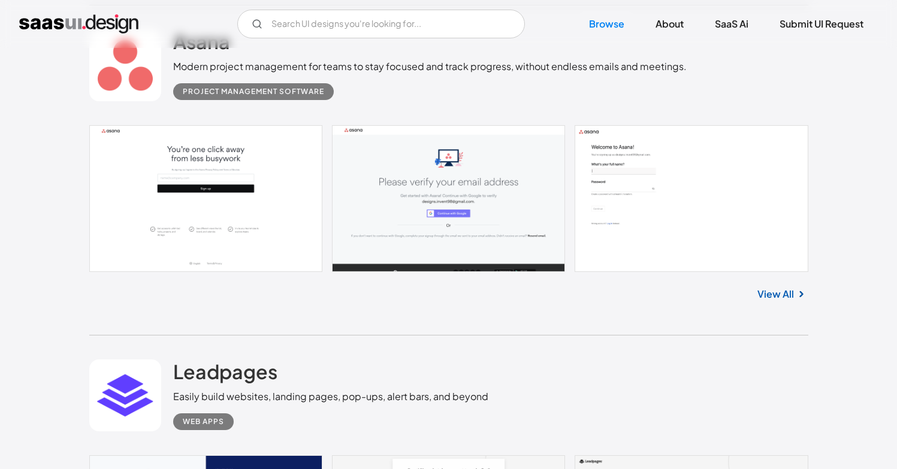
click at [766, 300] on link "View All" at bounding box center [775, 294] width 37 height 14
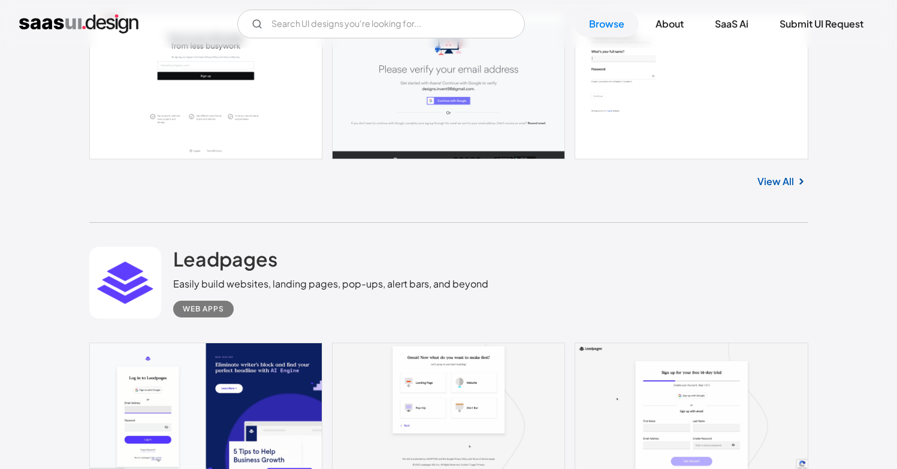
scroll to position [5444, 0]
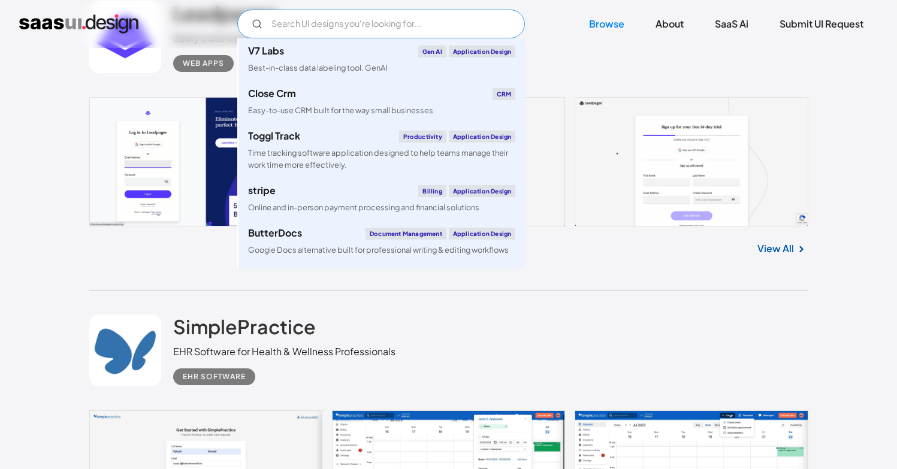
click at [354, 20] on input "Email Form" at bounding box center [381, 24] width 288 height 29
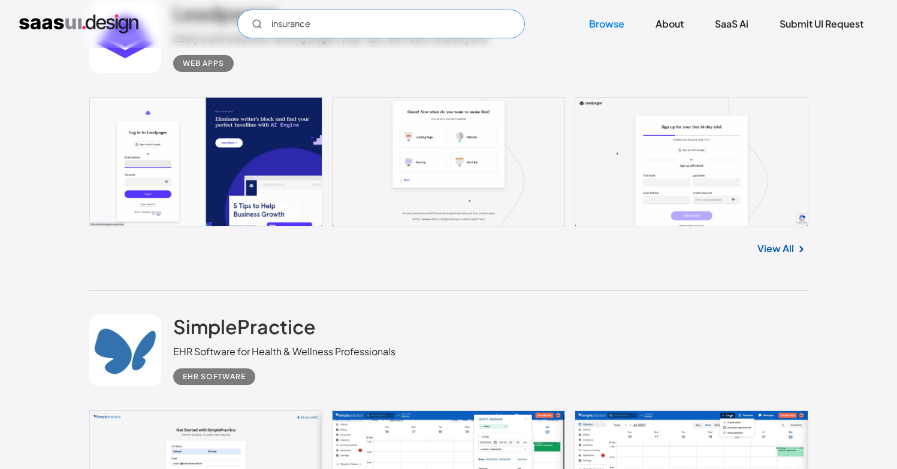
click at [333, 21] on input "insurance" at bounding box center [381, 24] width 288 height 29
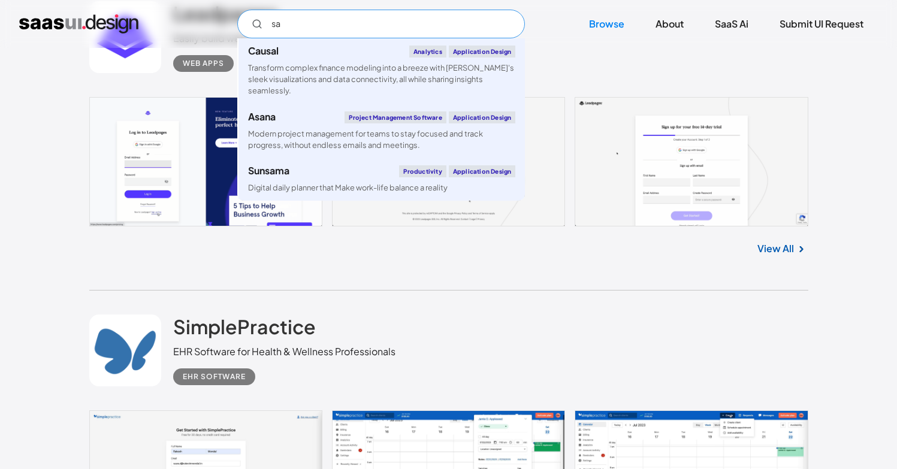
type input "s"
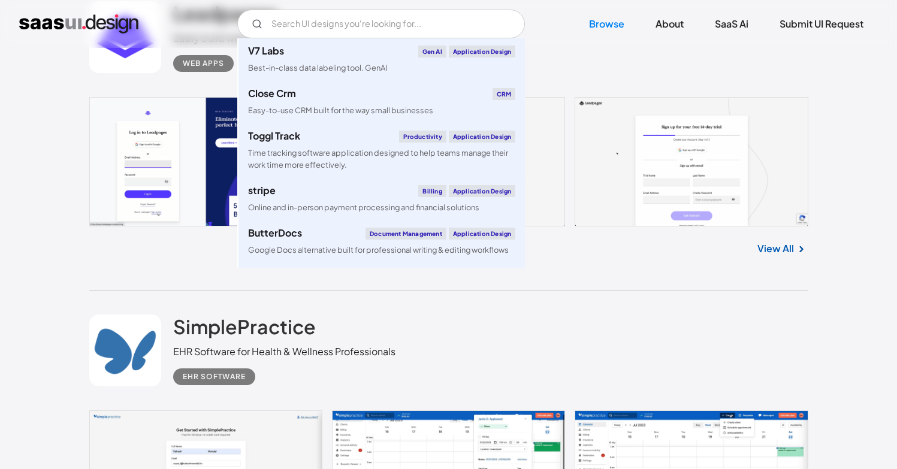
click at [620, 43] on div "V7 Labs Gen AI Application Design Best-in-class data labeling tool. GenAI Close…" at bounding box center [448, 24] width 897 height 48
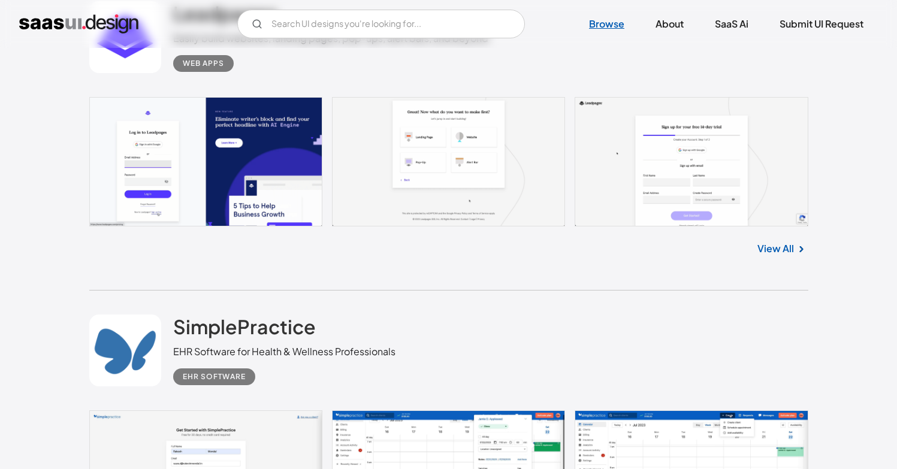
click at [618, 23] on link "Browse" at bounding box center [607, 24] width 64 height 26
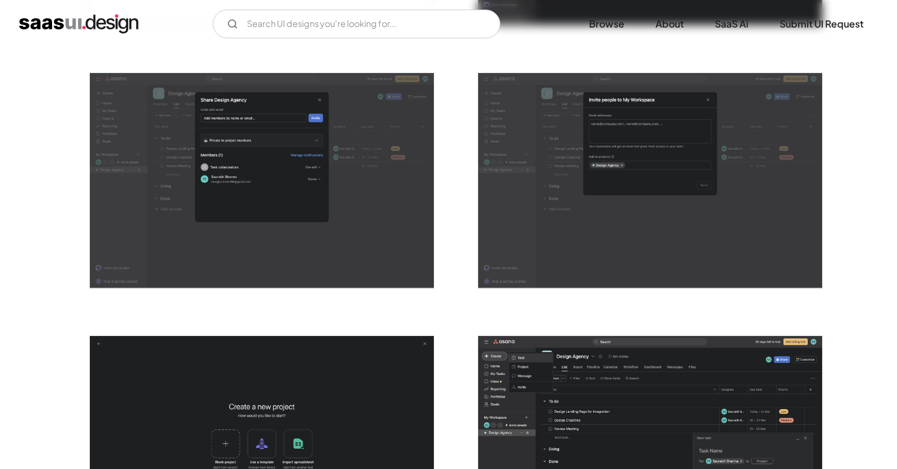
scroll to position [2011, 0]
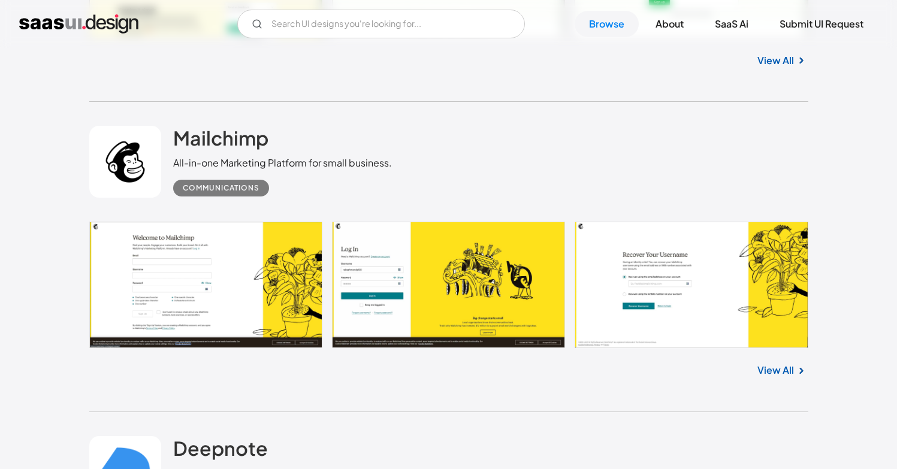
scroll to position [7233, 0]
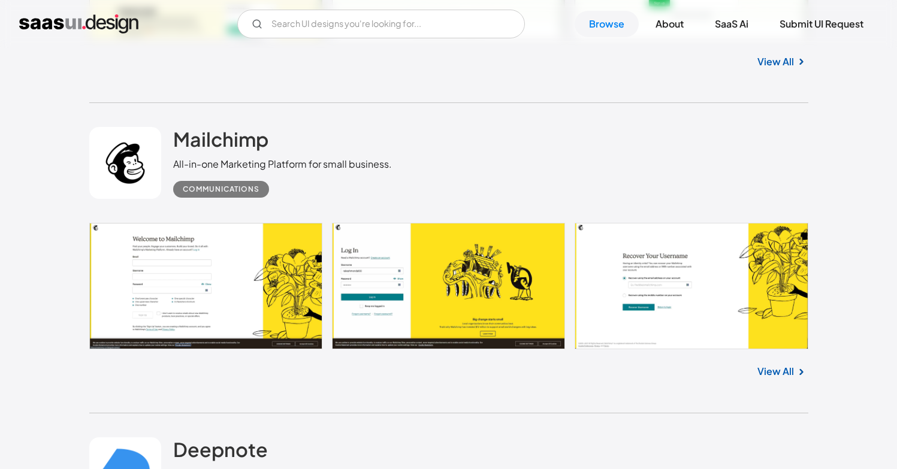
click at [690, 269] on link at bounding box center [448, 286] width 719 height 126
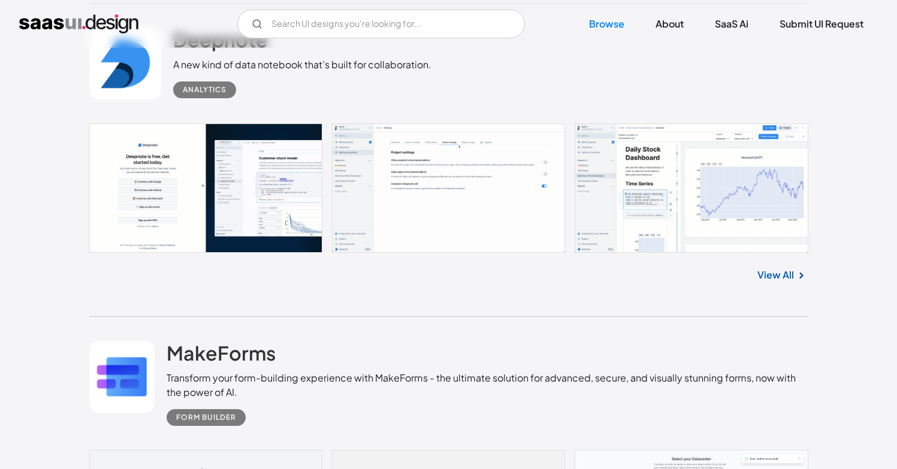
scroll to position [7643, 0]
click at [98, 223] on link at bounding box center [448, 187] width 719 height 129
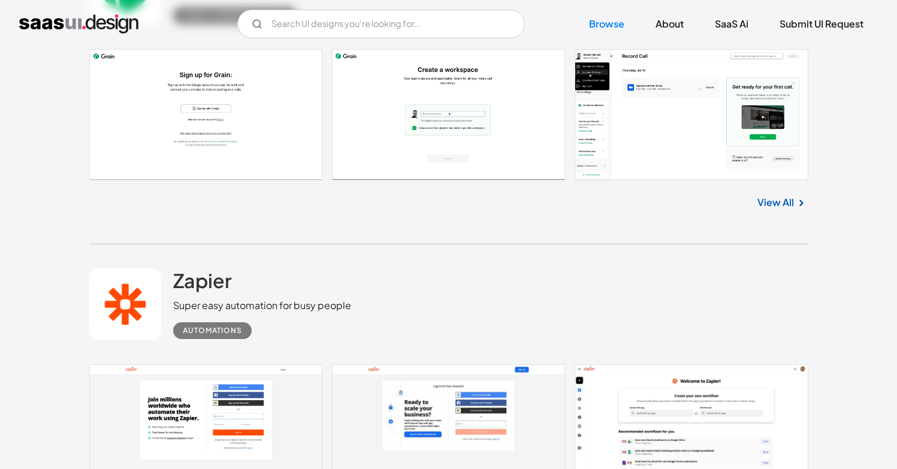
scroll to position [8520, 0]
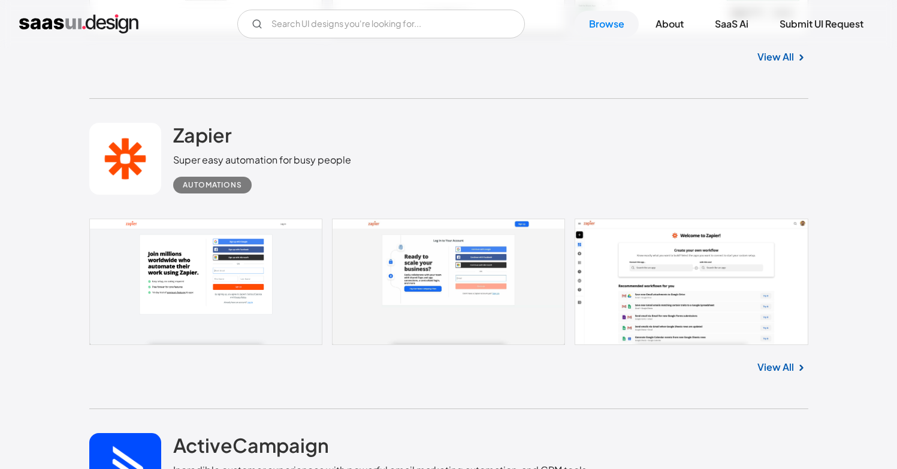
click at [221, 323] on link at bounding box center [448, 282] width 719 height 126
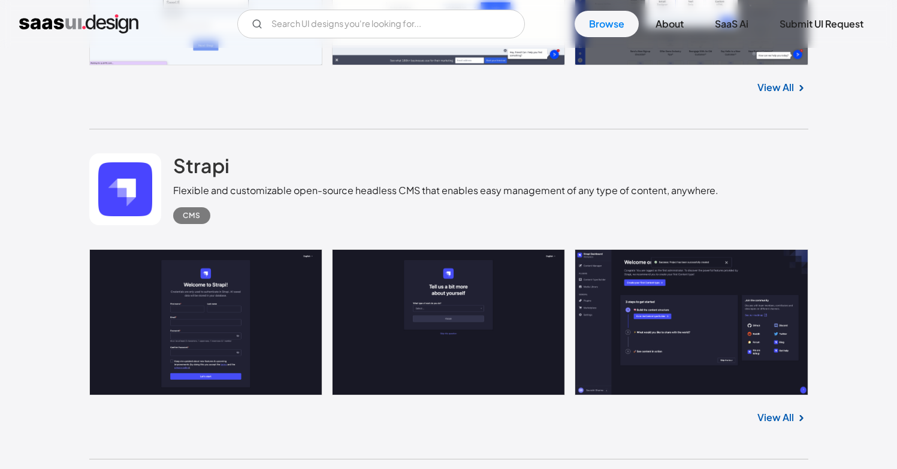
scroll to position [8876, 0]
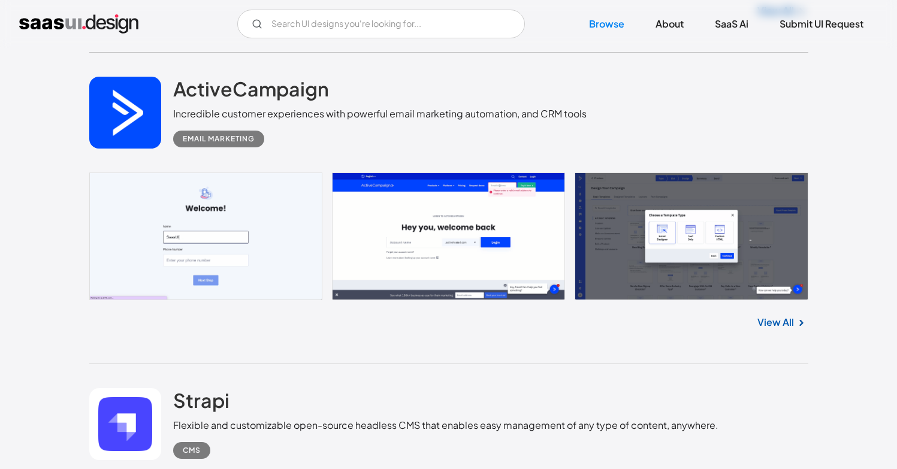
click at [234, 254] on link at bounding box center [448, 237] width 719 height 128
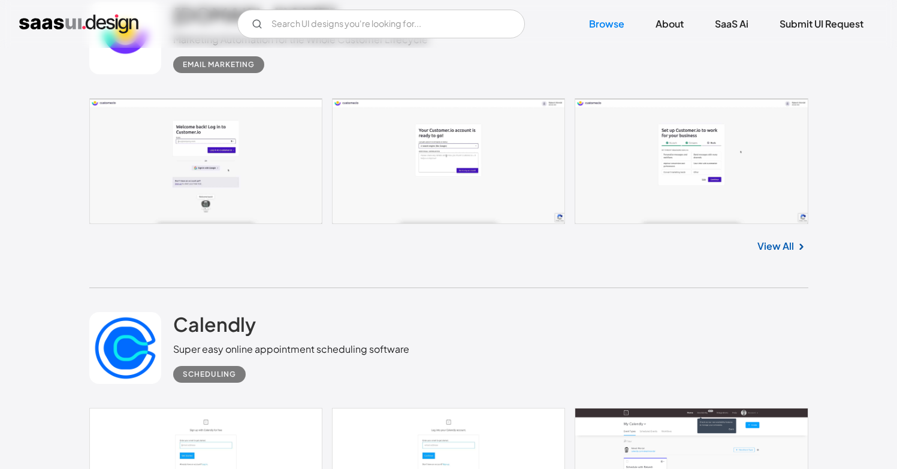
scroll to position [10184, 0]
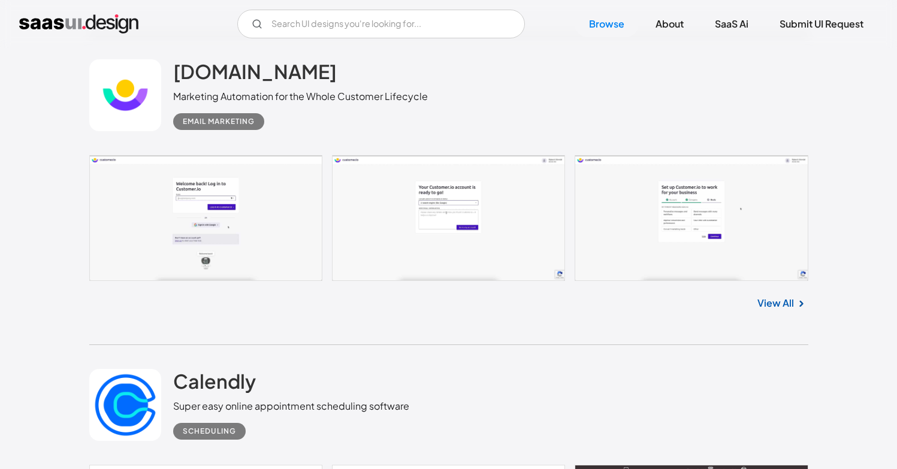
click at [435, 255] on link at bounding box center [448, 218] width 719 height 126
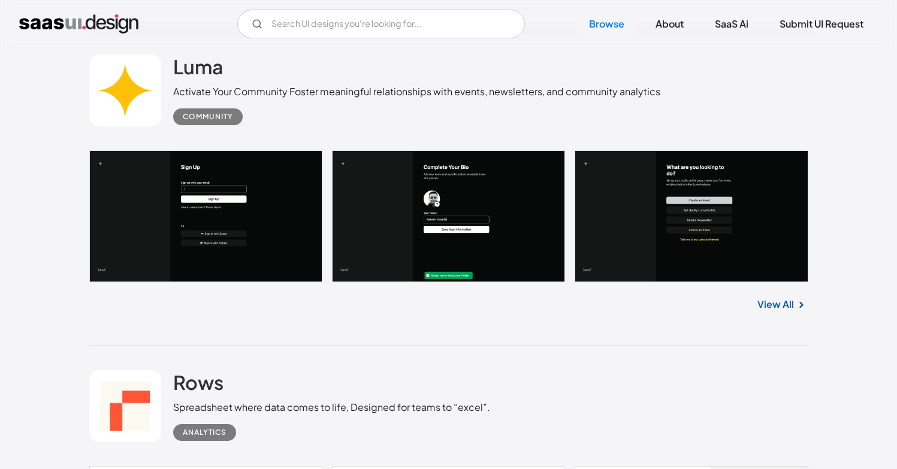
scroll to position [11712, 0]
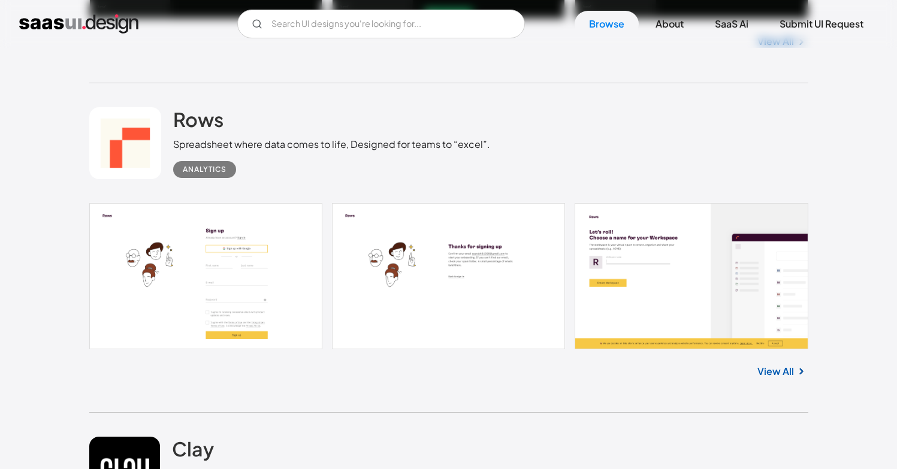
click at [189, 281] on link at bounding box center [448, 276] width 719 height 146
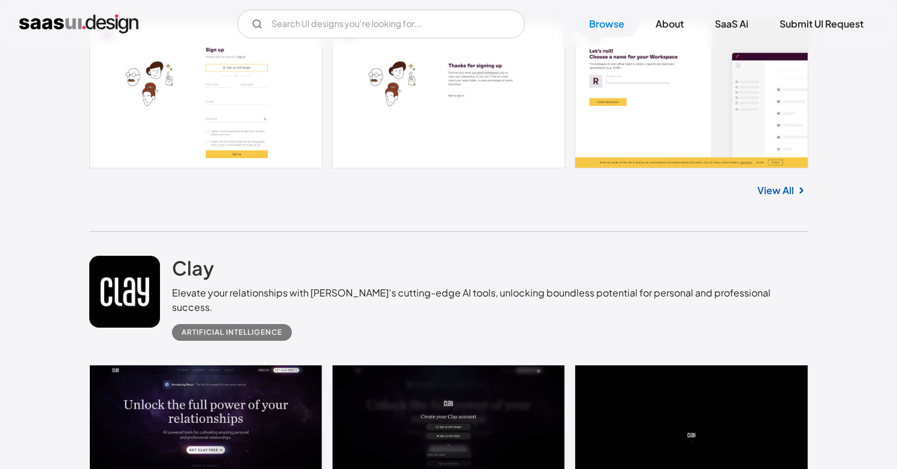
scroll to position [12123, 0]
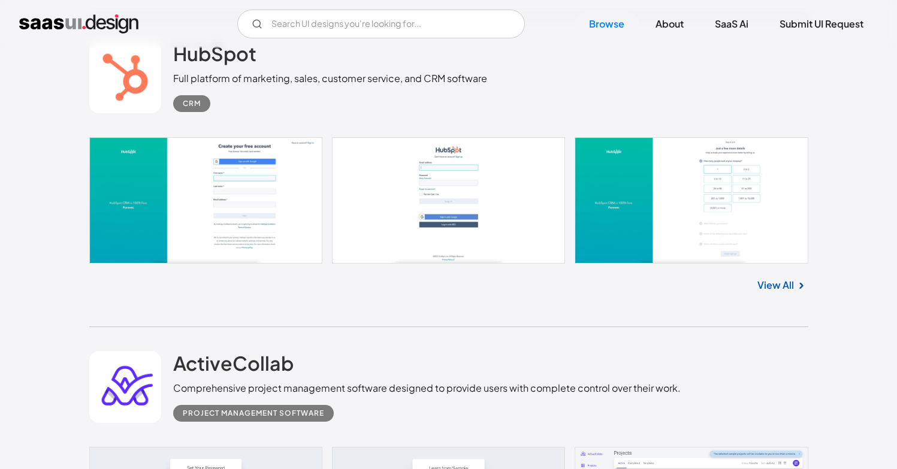
scroll to position [13103, 0]
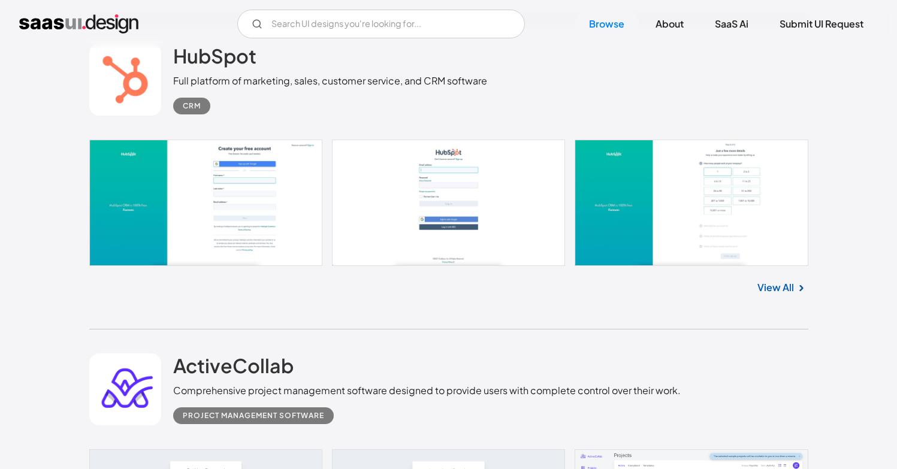
click at [240, 210] on link at bounding box center [448, 203] width 719 height 126
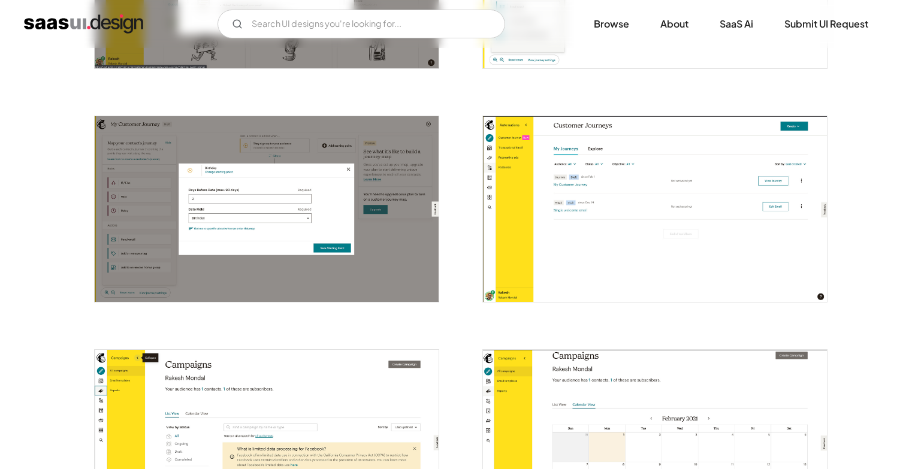
scroll to position [1583, 0]
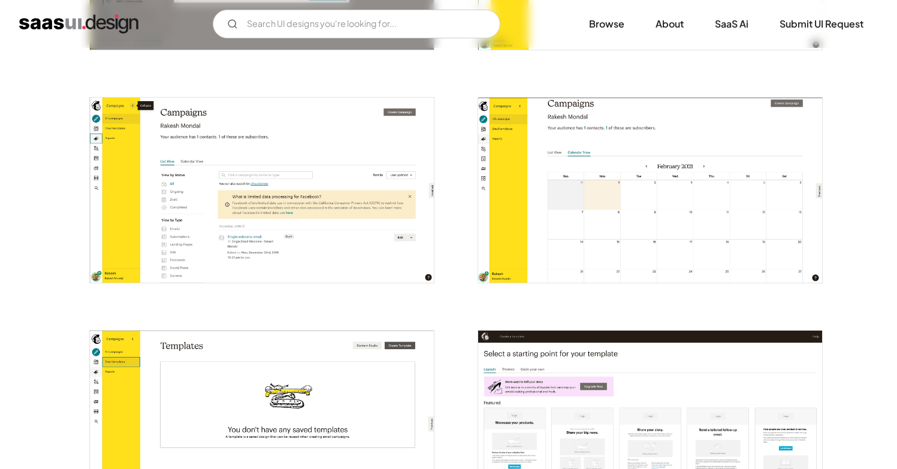
click at [211, 260] on img "open lightbox" at bounding box center [262, 190] width 344 height 185
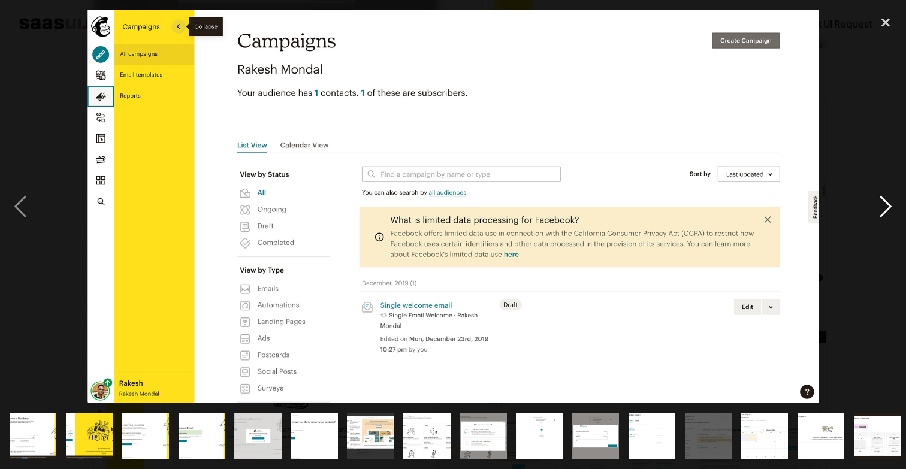
click at [880, 213] on div "next image" at bounding box center [885, 207] width 41 height 394
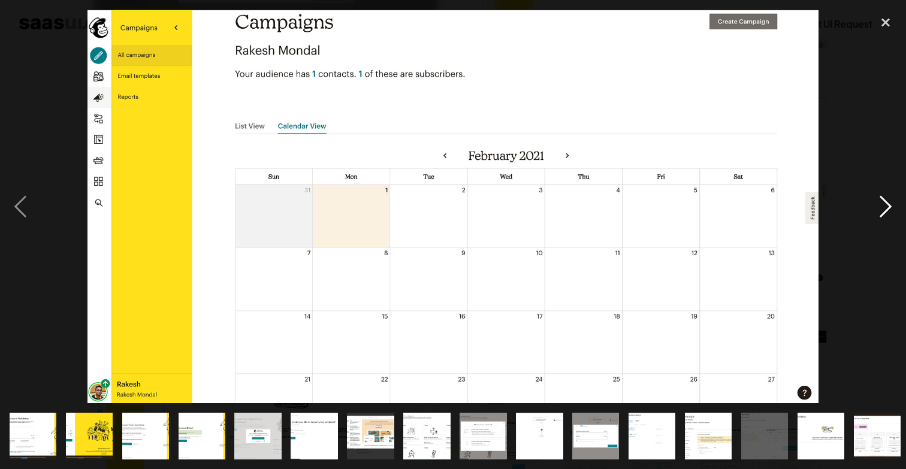
click at [880, 213] on div "next image" at bounding box center [885, 207] width 41 height 394
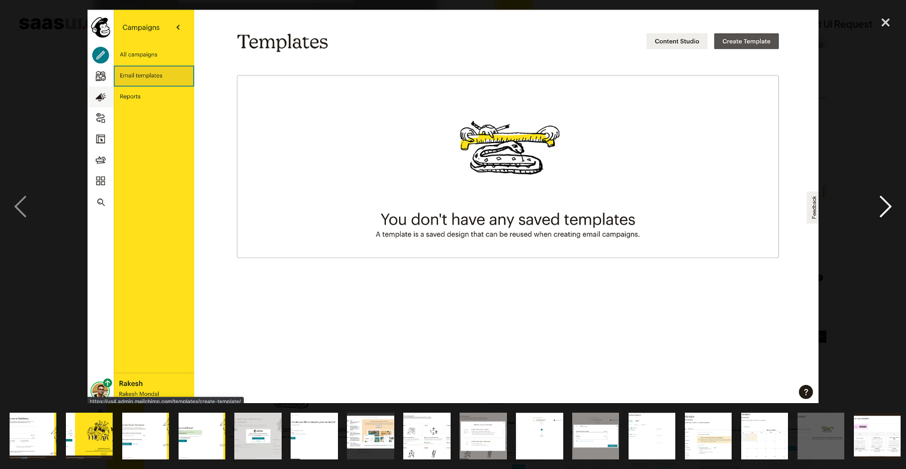
click at [880, 213] on div "next image" at bounding box center [885, 207] width 41 height 394
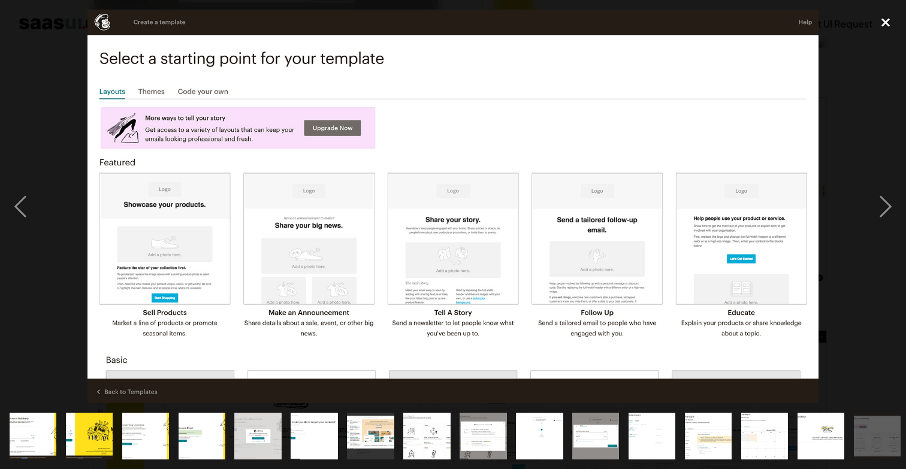
click at [887, 14] on div "close lightbox" at bounding box center [885, 23] width 41 height 26
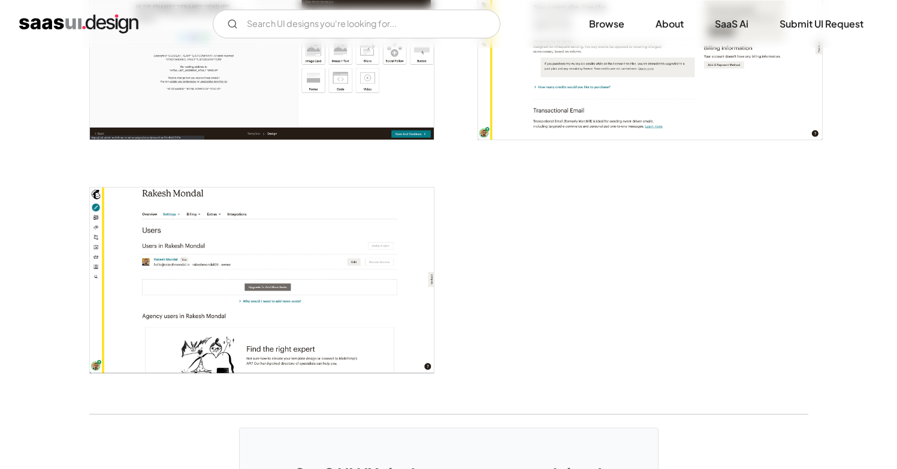
scroll to position [3228, 0]
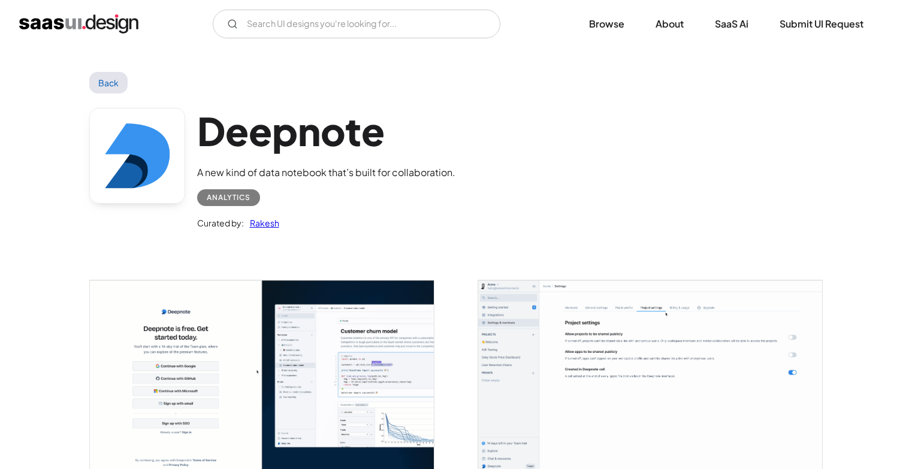
click at [514, 318] on img "open lightbox" at bounding box center [650, 375] width 344 height 191
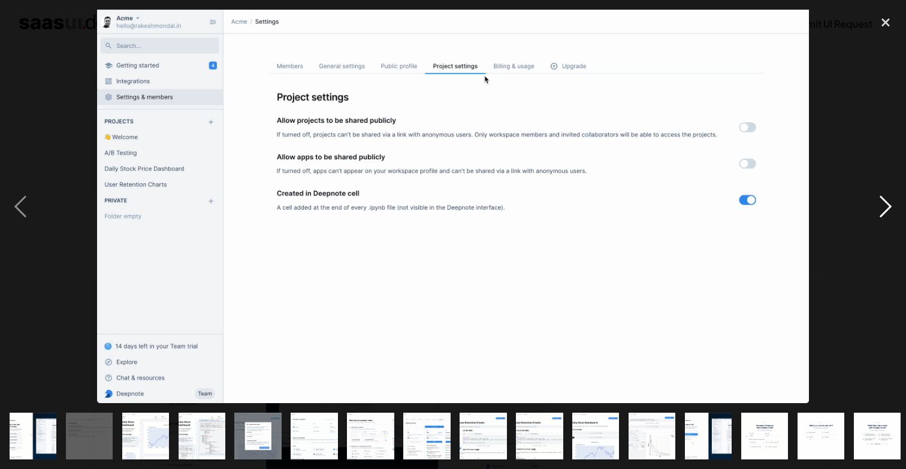
click at [895, 210] on div "next image" at bounding box center [885, 207] width 41 height 394
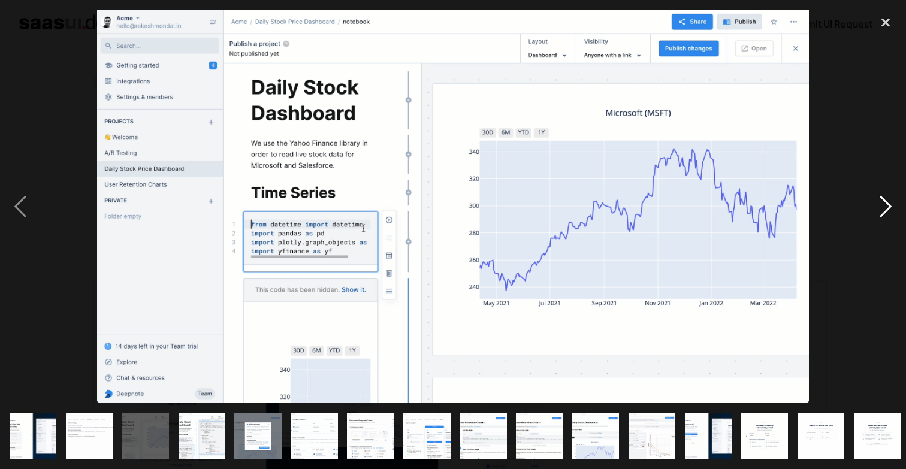
click at [895, 210] on div "next image" at bounding box center [885, 207] width 41 height 394
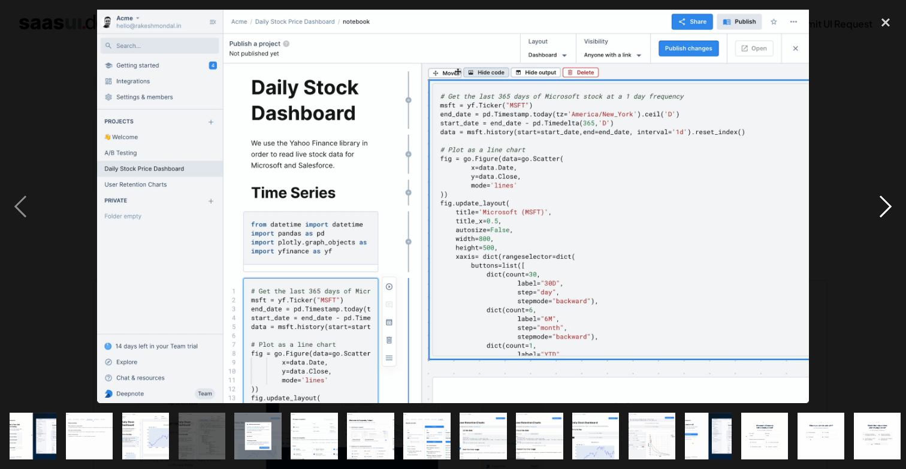
click at [895, 210] on div "next image" at bounding box center [885, 207] width 41 height 394
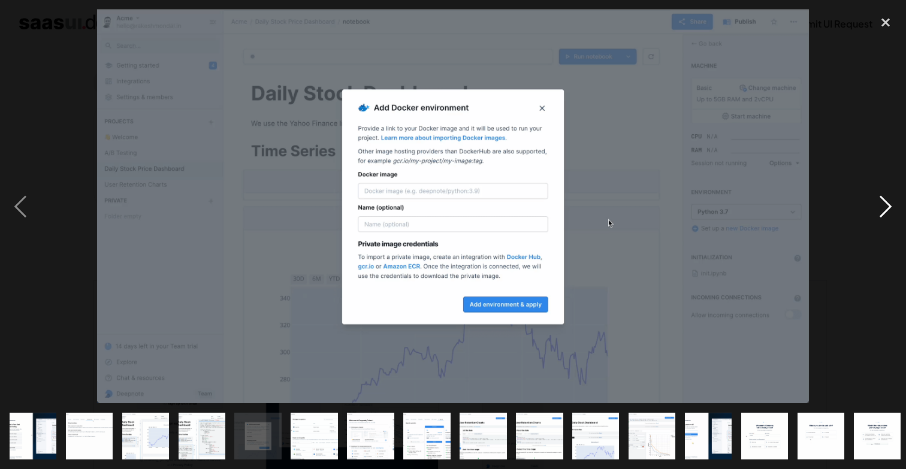
click at [895, 210] on div "next image" at bounding box center [885, 207] width 41 height 394
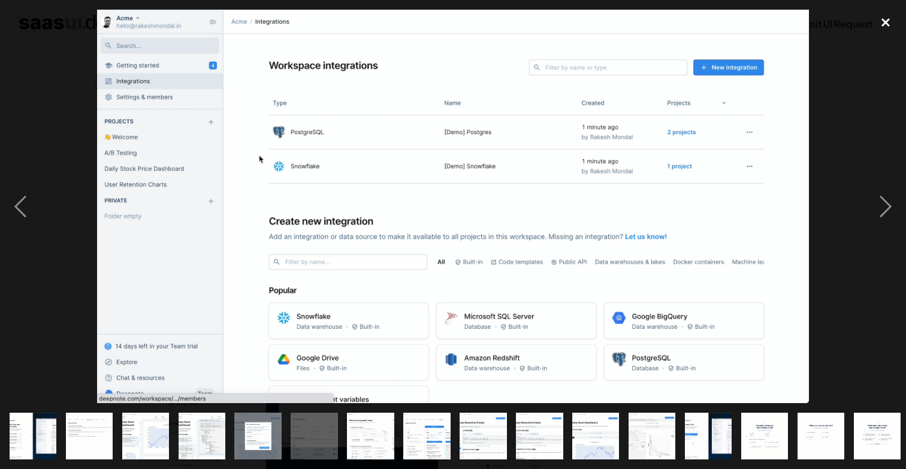
click at [882, 23] on div "close lightbox" at bounding box center [885, 23] width 41 height 26
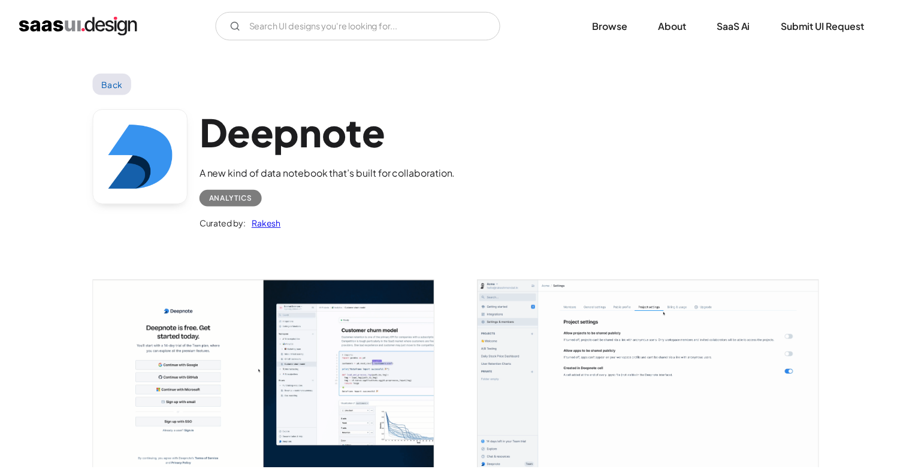
scroll to position [2, 0]
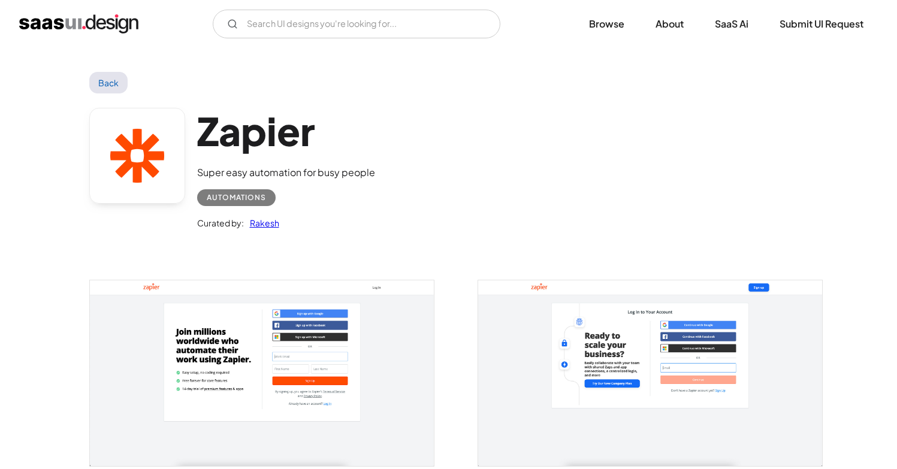
click at [285, 368] on img "open lightbox" at bounding box center [262, 372] width 344 height 185
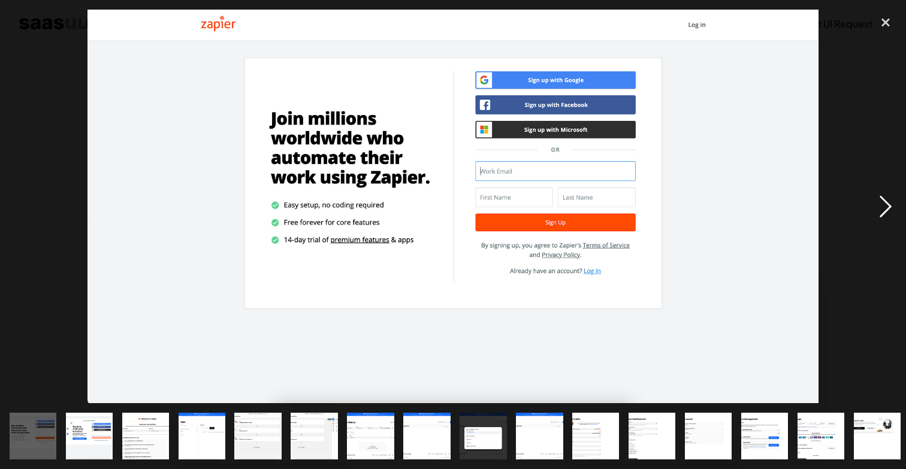
click at [880, 201] on div "next image" at bounding box center [885, 207] width 41 height 394
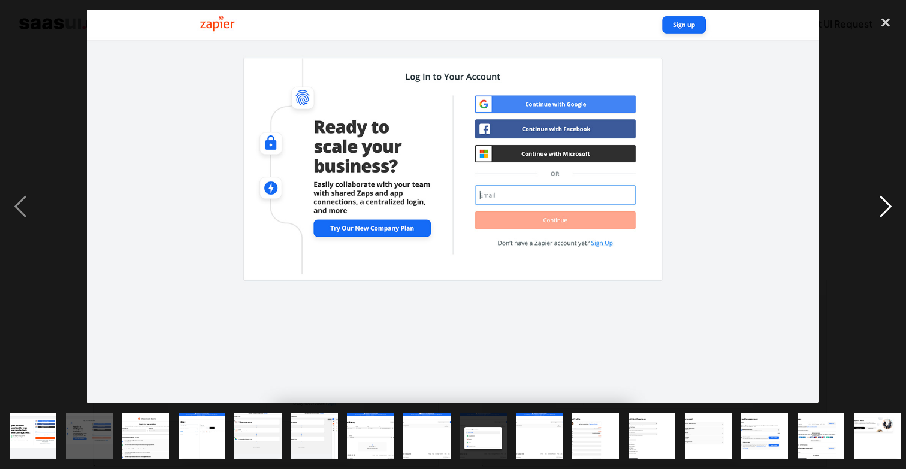
click at [884, 197] on div "next image" at bounding box center [885, 207] width 41 height 394
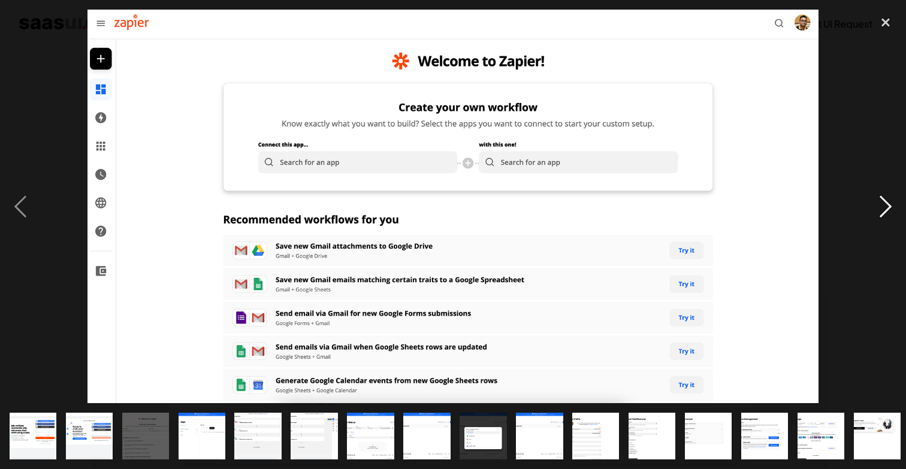
click at [884, 197] on div "next image" at bounding box center [885, 207] width 41 height 394
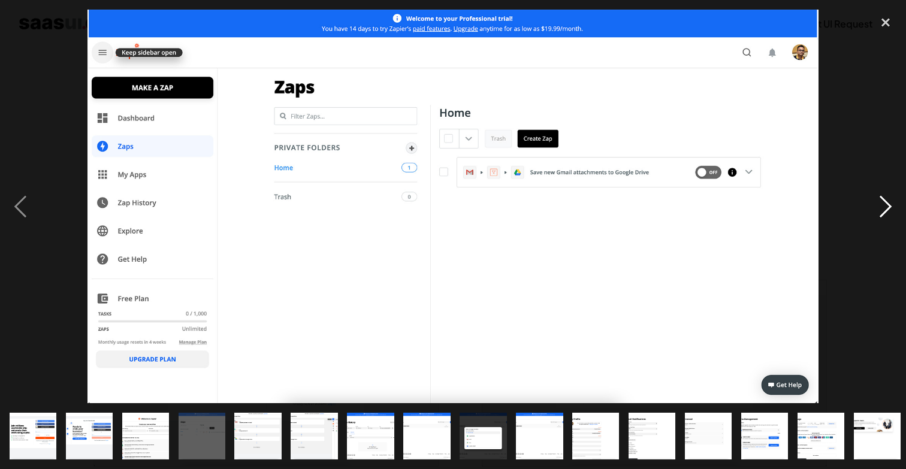
click at [882, 197] on div "next image" at bounding box center [885, 207] width 41 height 394
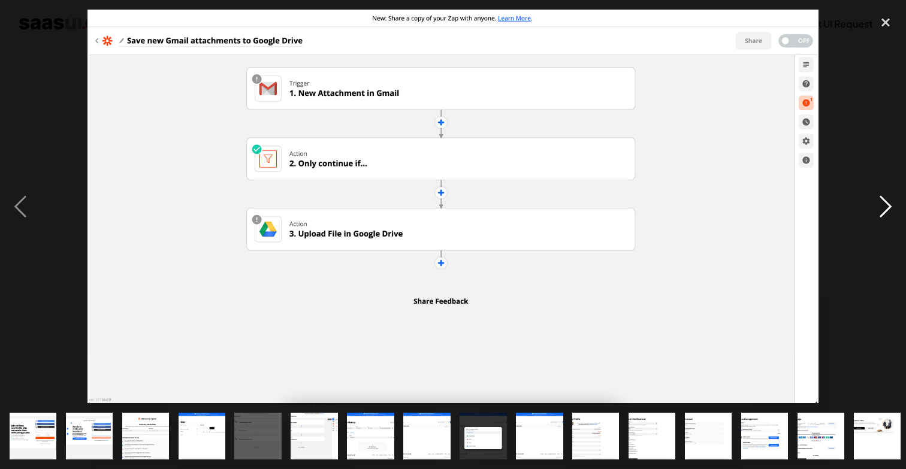
click at [882, 197] on div "next image" at bounding box center [885, 207] width 41 height 394
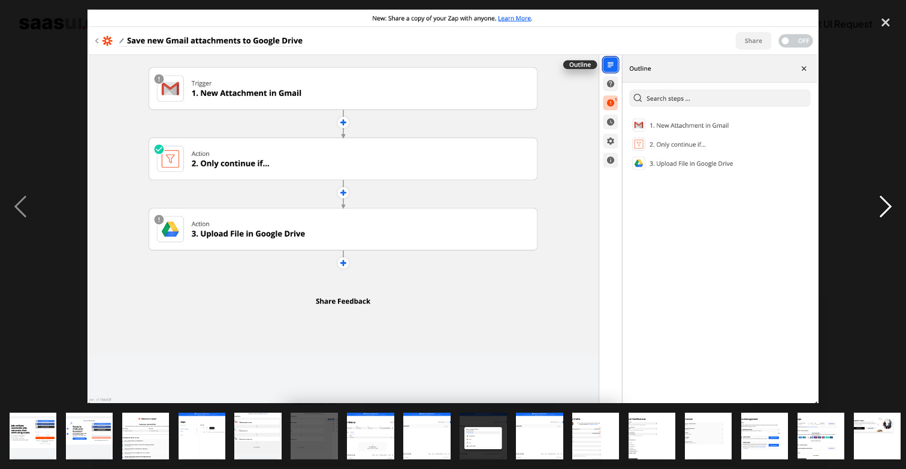
click at [882, 197] on div "next image" at bounding box center [885, 207] width 41 height 394
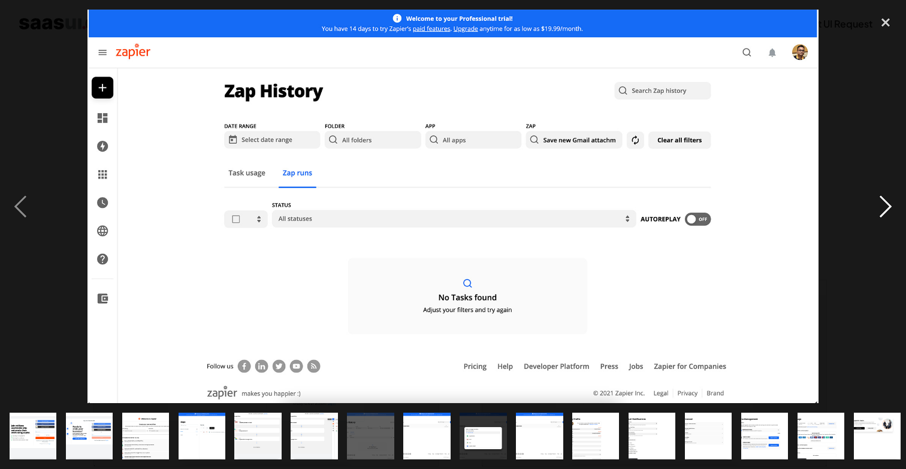
click at [879, 197] on div "next image" at bounding box center [885, 207] width 41 height 394
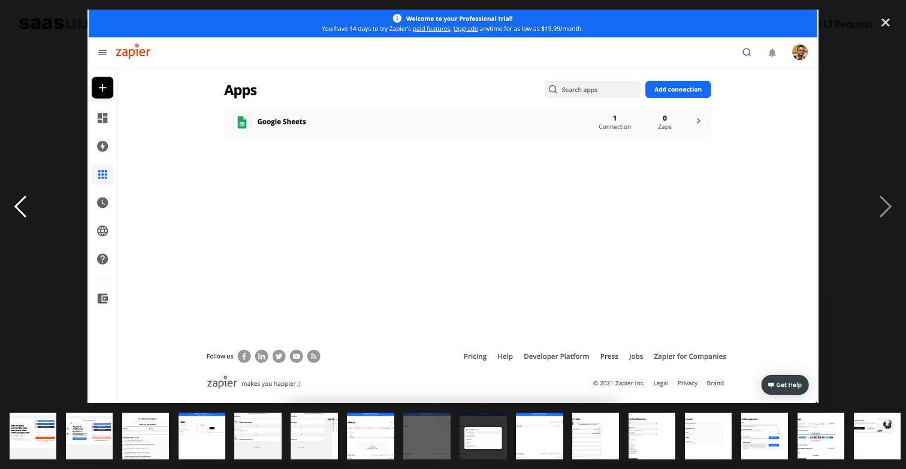
click at [23, 216] on div "previous image" at bounding box center [20, 207] width 41 height 394
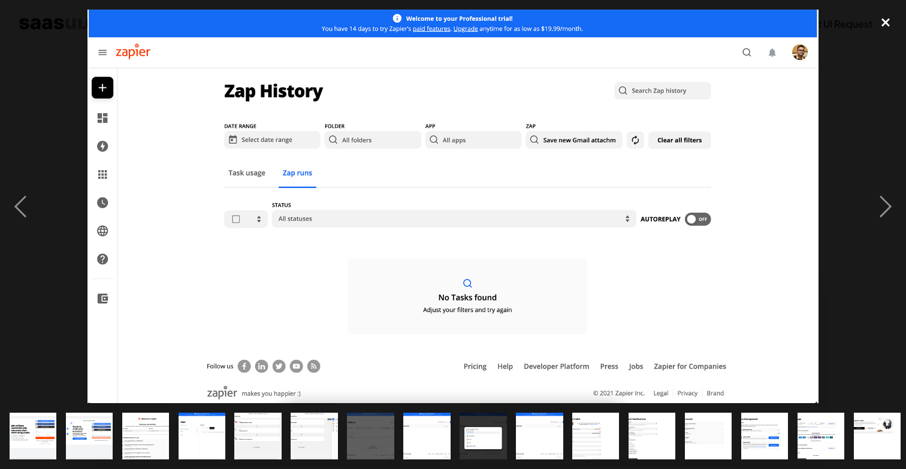
click at [888, 21] on div "close lightbox" at bounding box center [885, 23] width 41 height 26
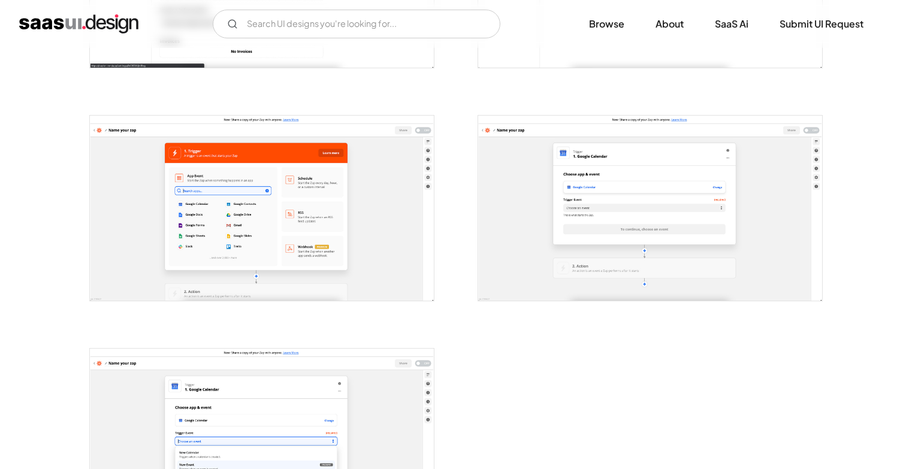
scroll to position [2529, 0]
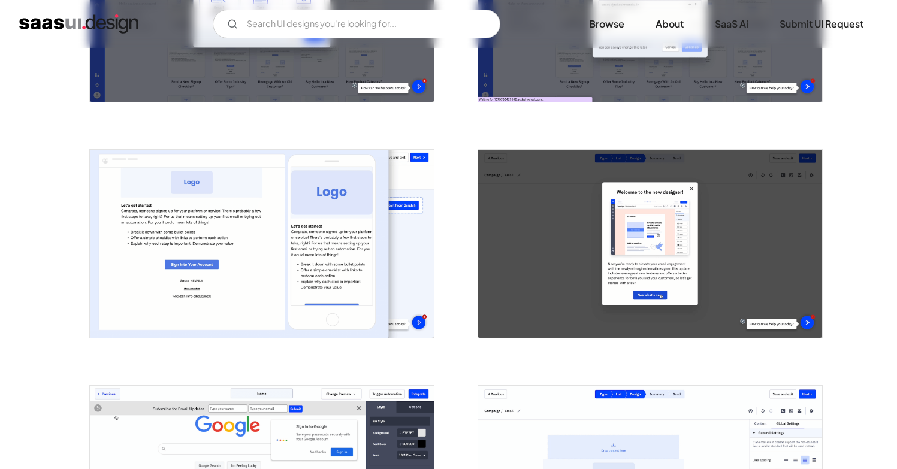
scroll to position [605, 0]
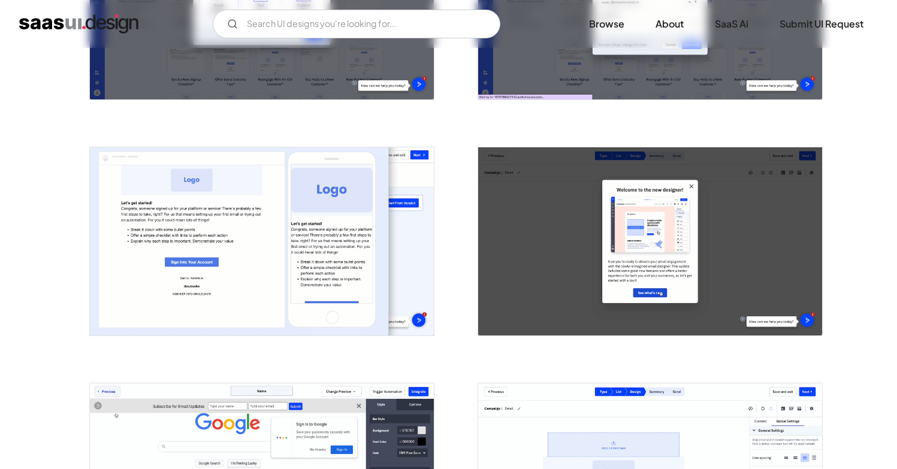
click at [617, 260] on img "open lightbox" at bounding box center [650, 241] width 344 height 188
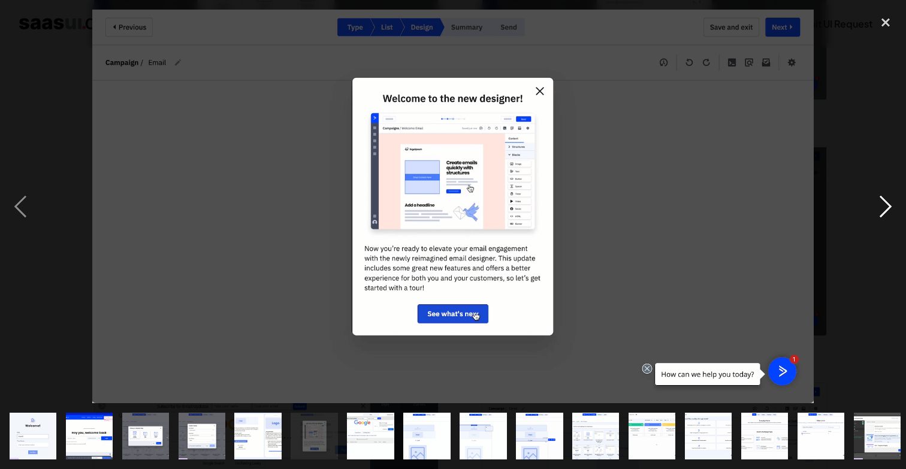
click at [896, 207] on div "next image" at bounding box center [885, 207] width 41 height 394
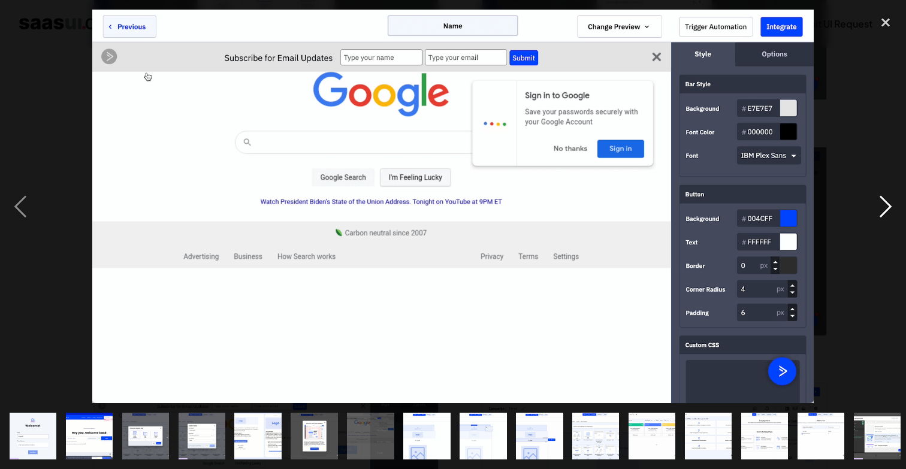
click at [892, 207] on div "next image" at bounding box center [885, 207] width 41 height 394
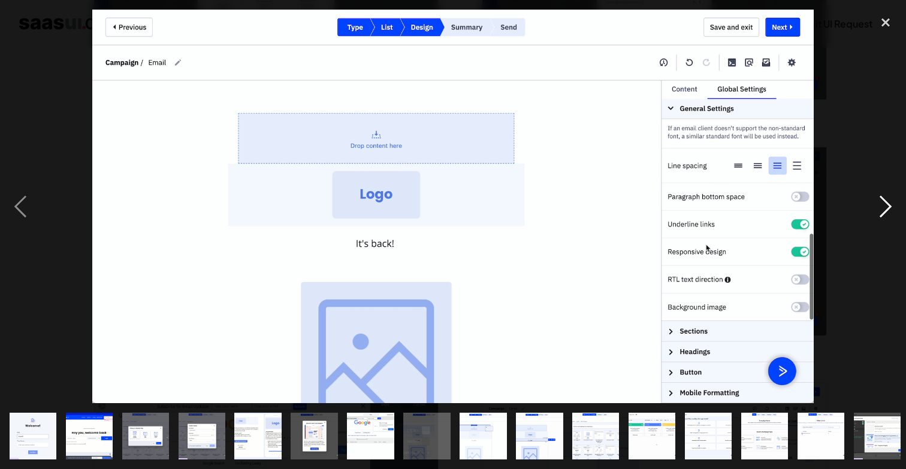
click at [892, 207] on div "next image" at bounding box center [885, 207] width 41 height 394
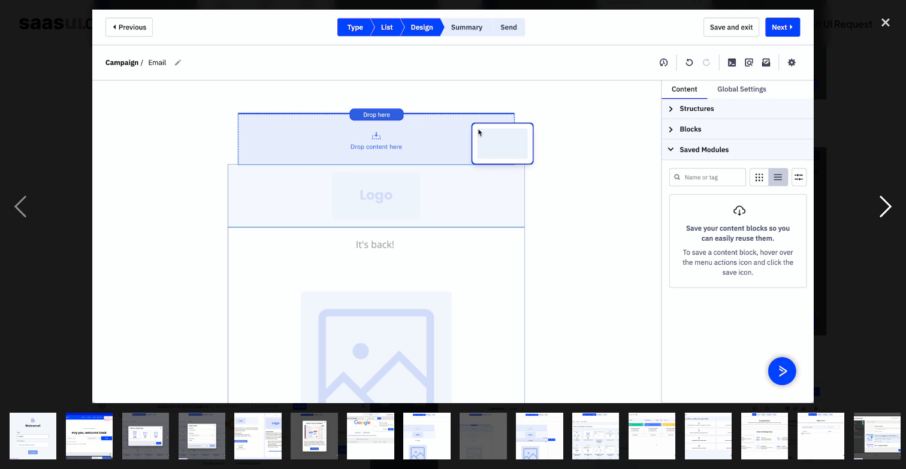
click at [892, 207] on div "next image" at bounding box center [885, 207] width 41 height 394
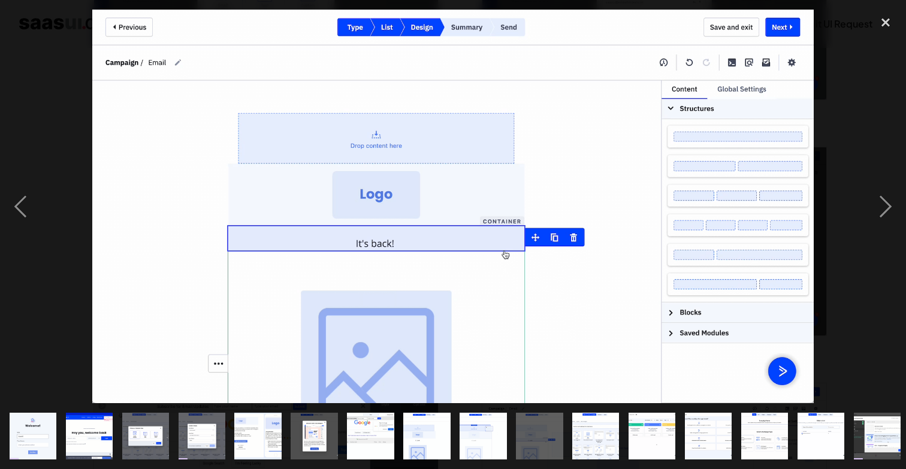
click at [863, 13] on div at bounding box center [453, 207] width 906 height 394
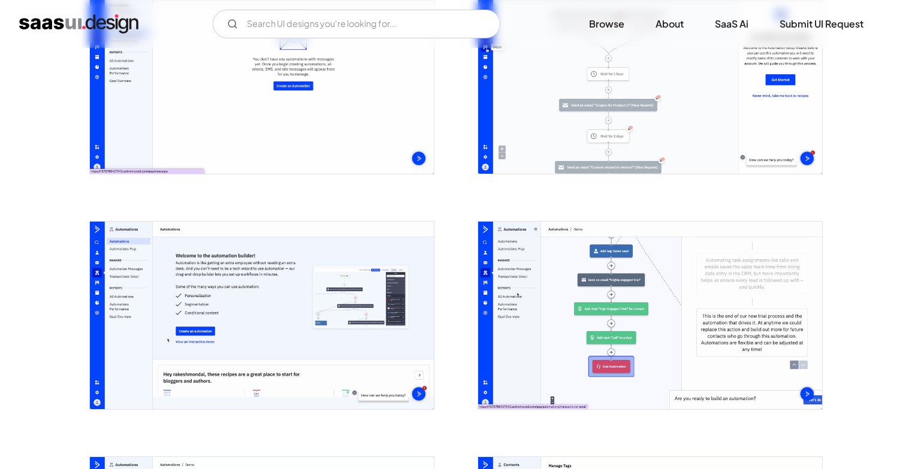
scroll to position [2426, 0]
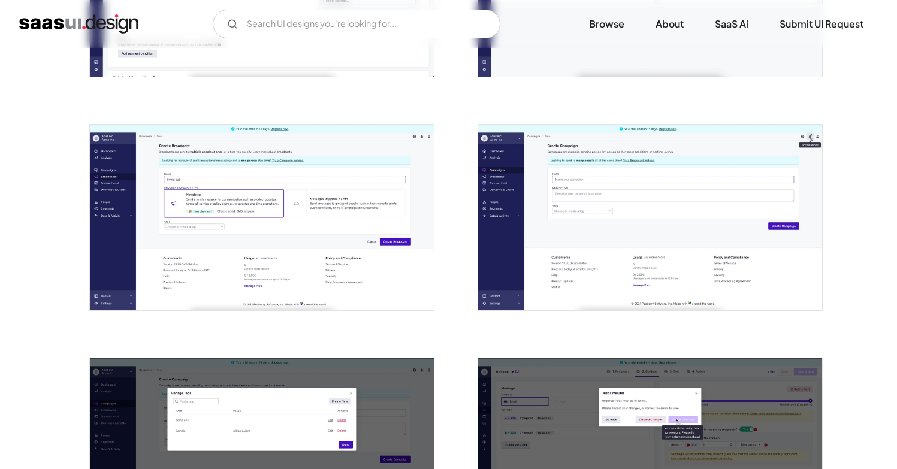
scroll to position [1416, 0]
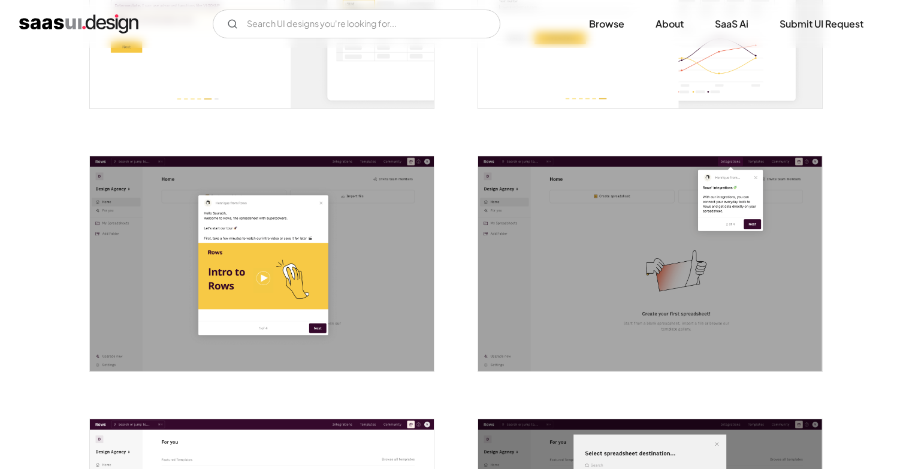
scroll to position [1185, 0]
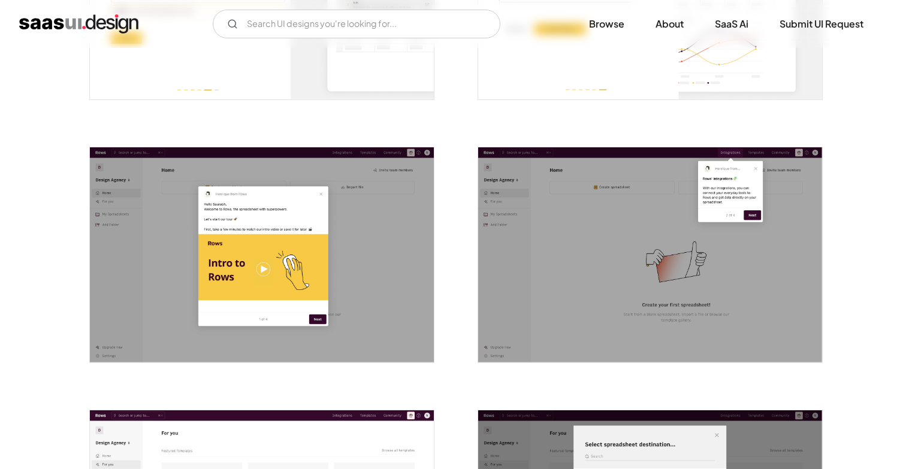
click at [774, 315] on img "open lightbox" at bounding box center [650, 254] width 344 height 215
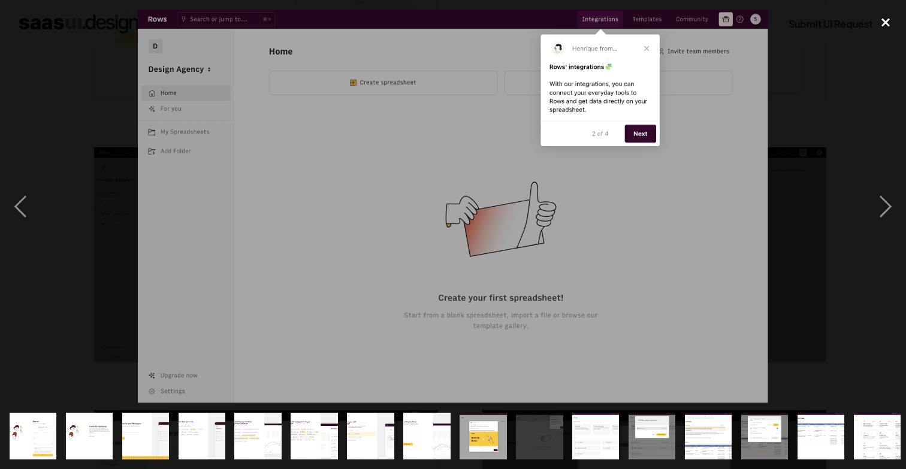
click at [885, 28] on div "close lightbox" at bounding box center [885, 23] width 41 height 26
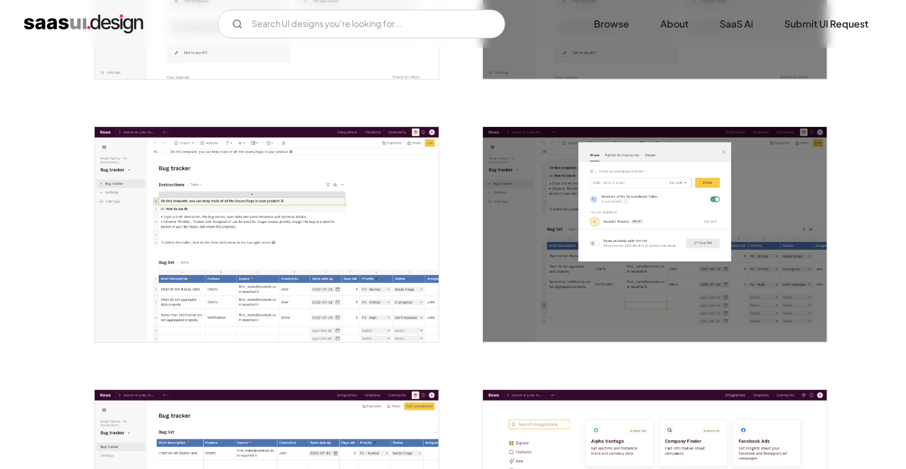
scroll to position [1743, 0]
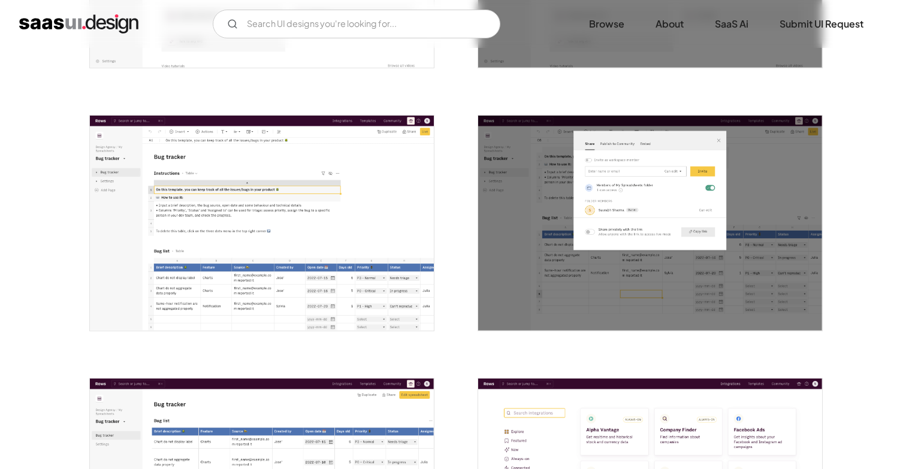
click at [597, 271] on img "open lightbox" at bounding box center [650, 223] width 344 height 215
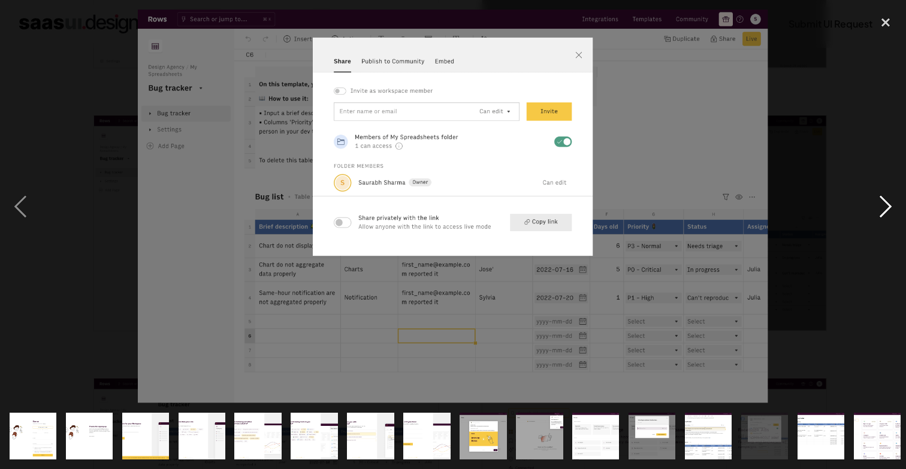
click at [894, 211] on div "next image" at bounding box center [885, 207] width 41 height 394
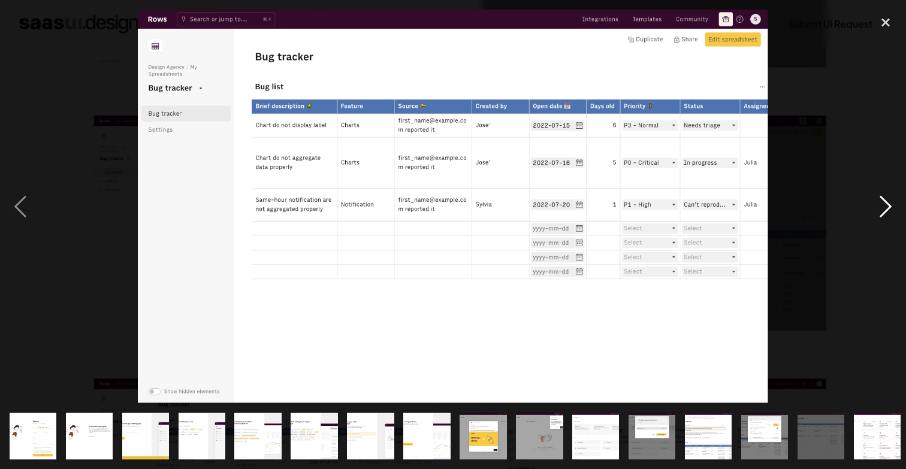
click at [894, 211] on div "next image" at bounding box center [885, 207] width 41 height 394
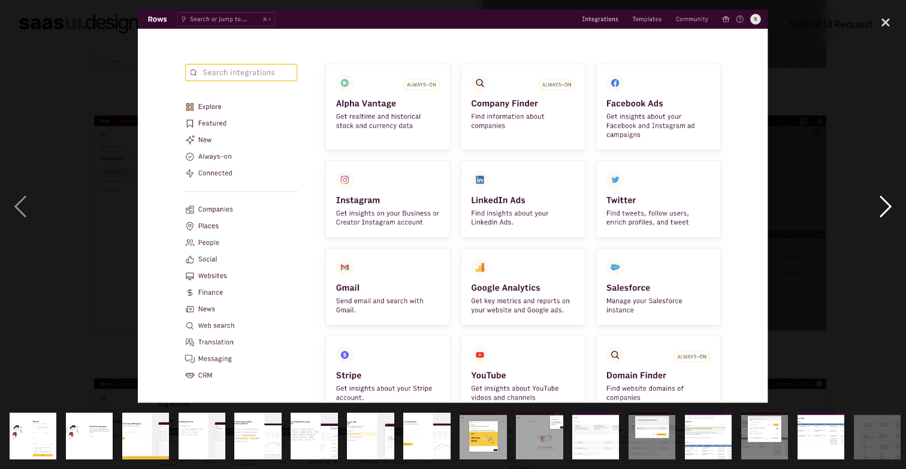
click at [894, 211] on div "next image" at bounding box center [885, 207] width 41 height 394
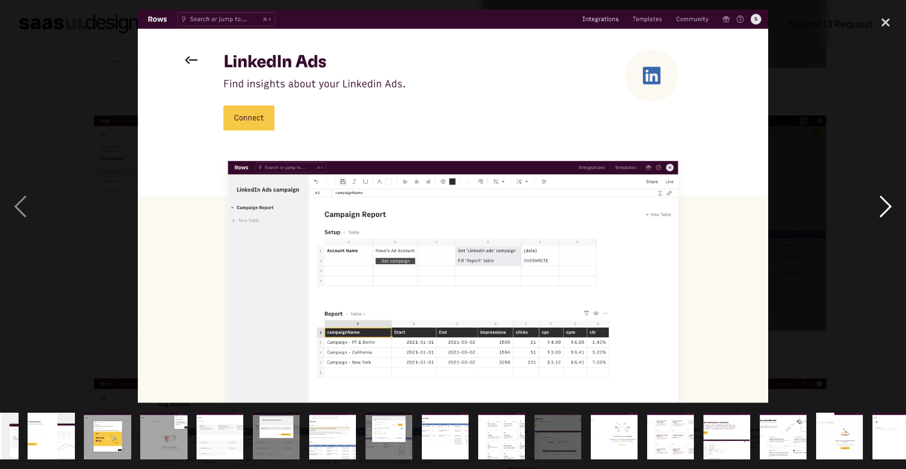
scroll to position [0, 398]
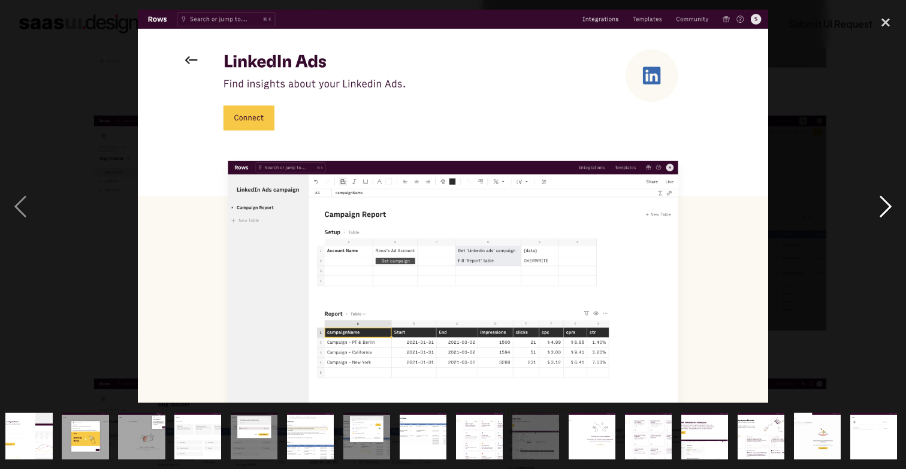
click at [894, 211] on div "next image" at bounding box center [885, 207] width 41 height 394
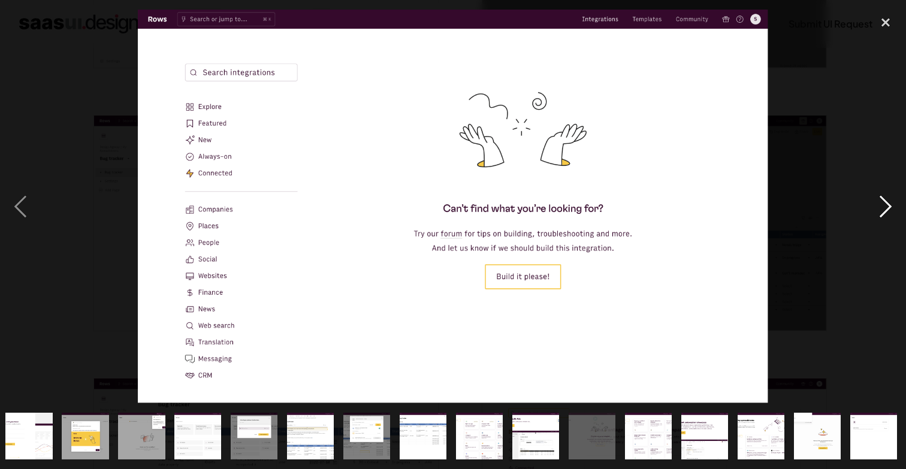
click at [894, 211] on div "next image" at bounding box center [885, 207] width 41 height 394
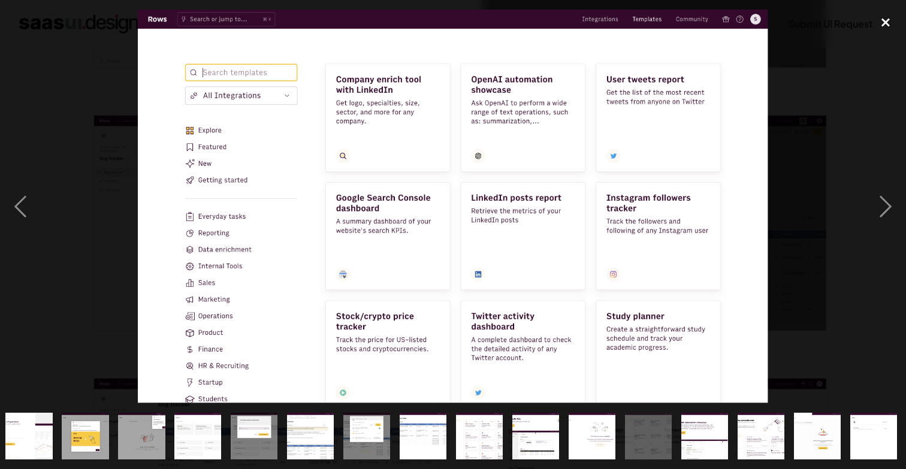
click at [894, 22] on div "close lightbox" at bounding box center [885, 23] width 41 height 26
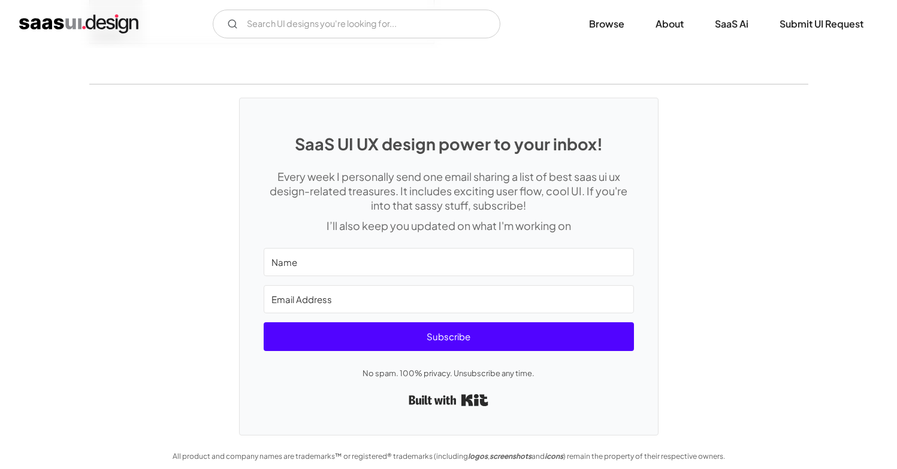
scroll to position [3352, 0]
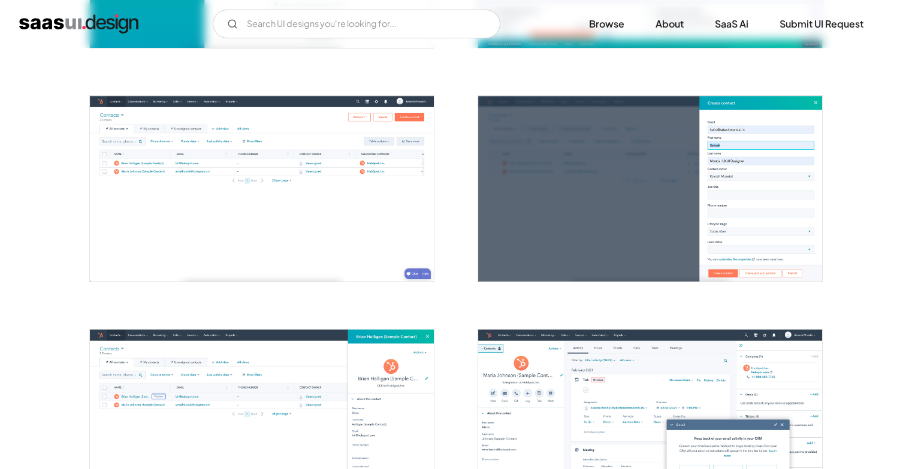
scroll to position [652, 0]
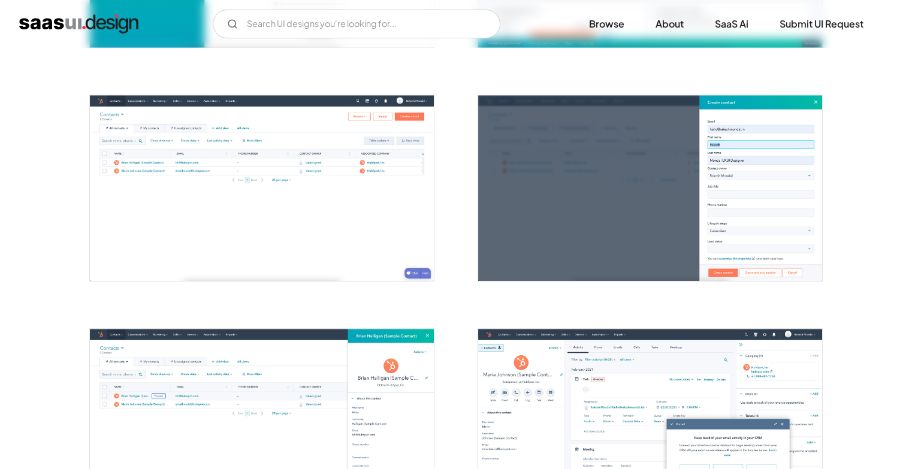
click at [349, 189] on img "open lightbox" at bounding box center [262, 187] width 344 height 185
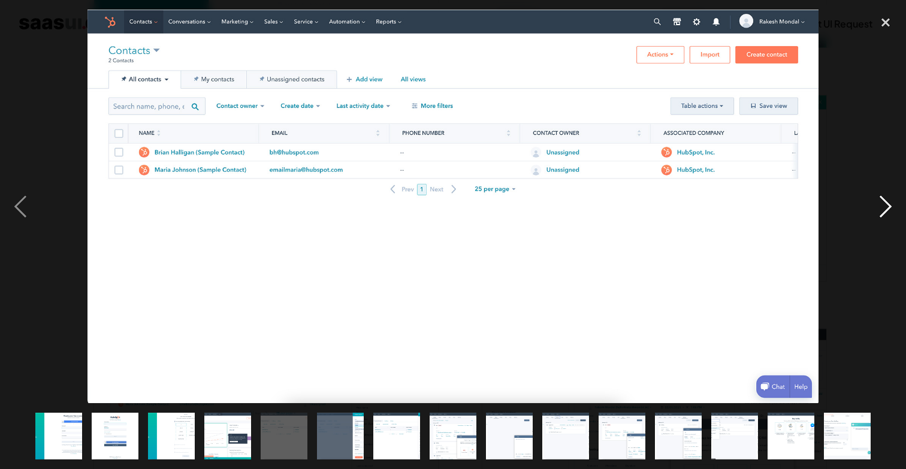
click at [892, 204] on div "next image" at bounding box center [885, 207] width 41 height 394
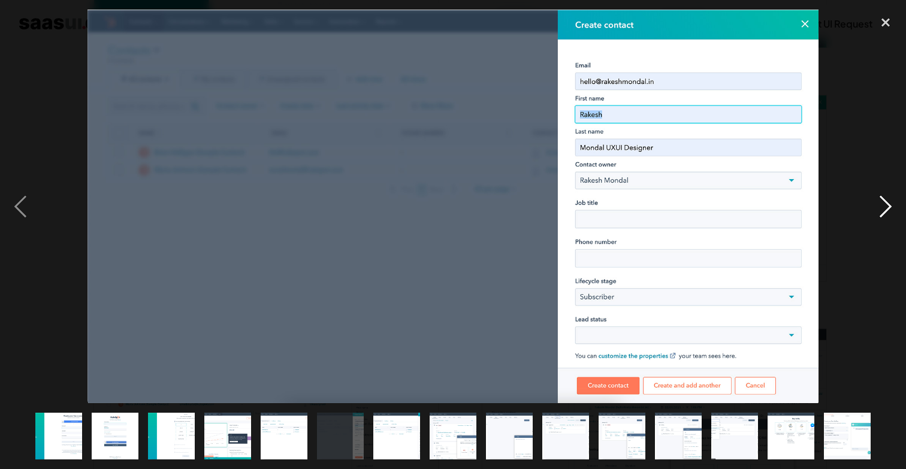
drag, startPoint x: 884, startPoint y: 204, endPoint x: 868, endPoint y: 209, distance: 16.9
click at [868, 209] on div "next image" at bounding box center [885, 207] width 41 height 394
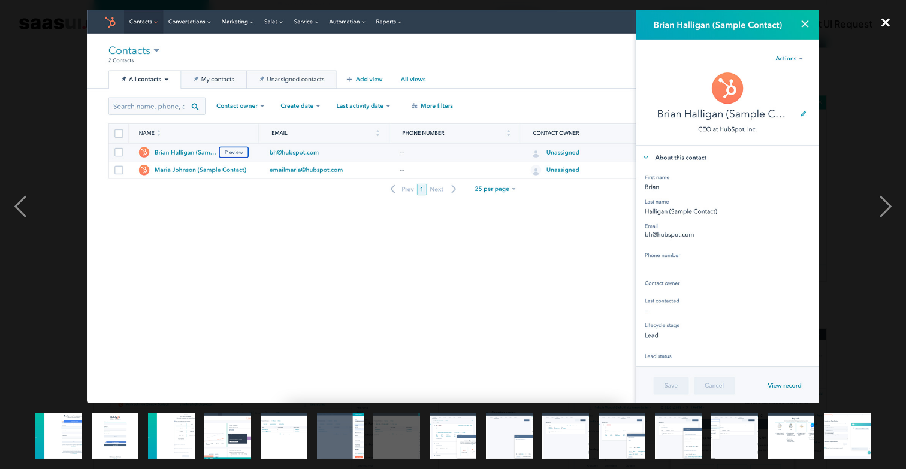
click at [890, 22] on div "close lightbox" at bounding box center [885, 23] width 41 height 26
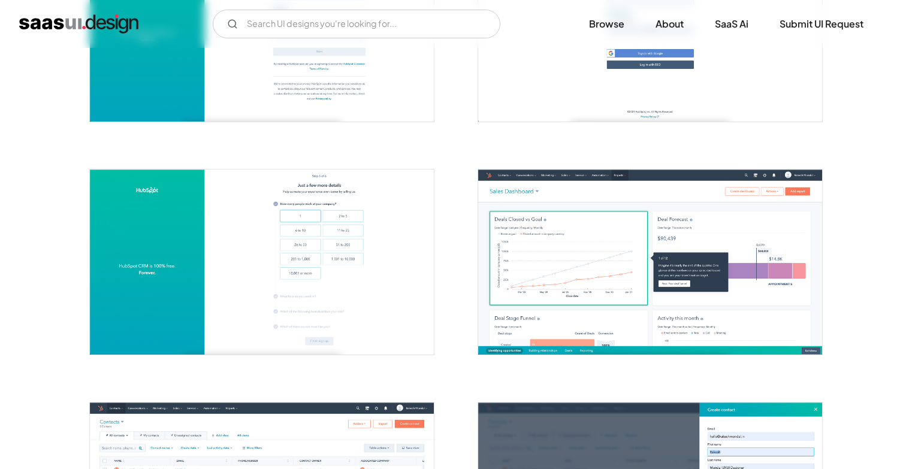
scroll to position [600, 0]
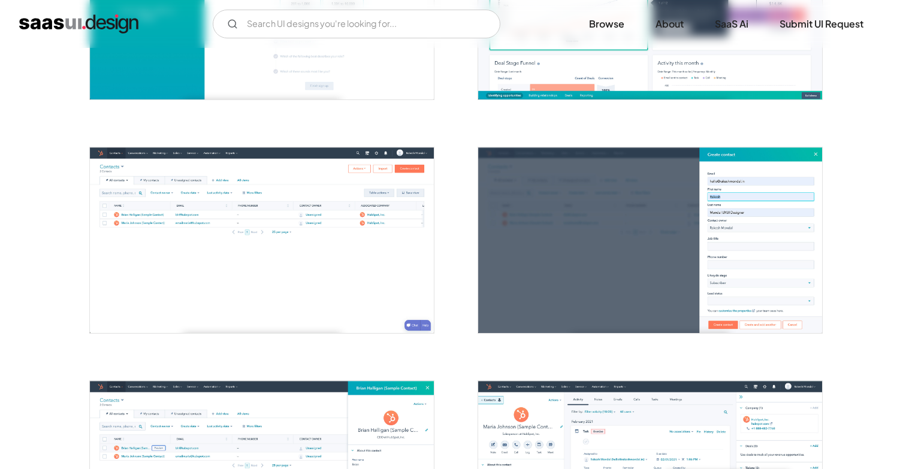
click at [739, 218] on img "open lightbox" at bounding box center [650, 239] width 344 height 185
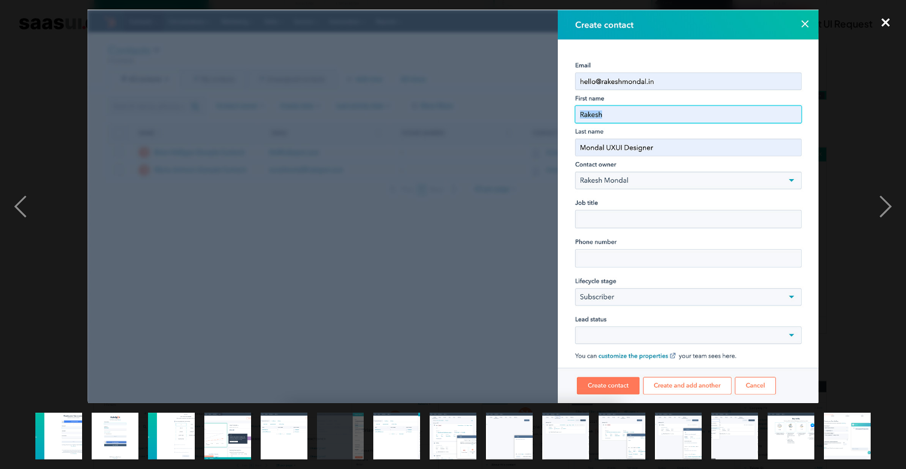
click at [887, 29] on div "close lightbox" at bounding box center [885, 23] width 41 height 26
